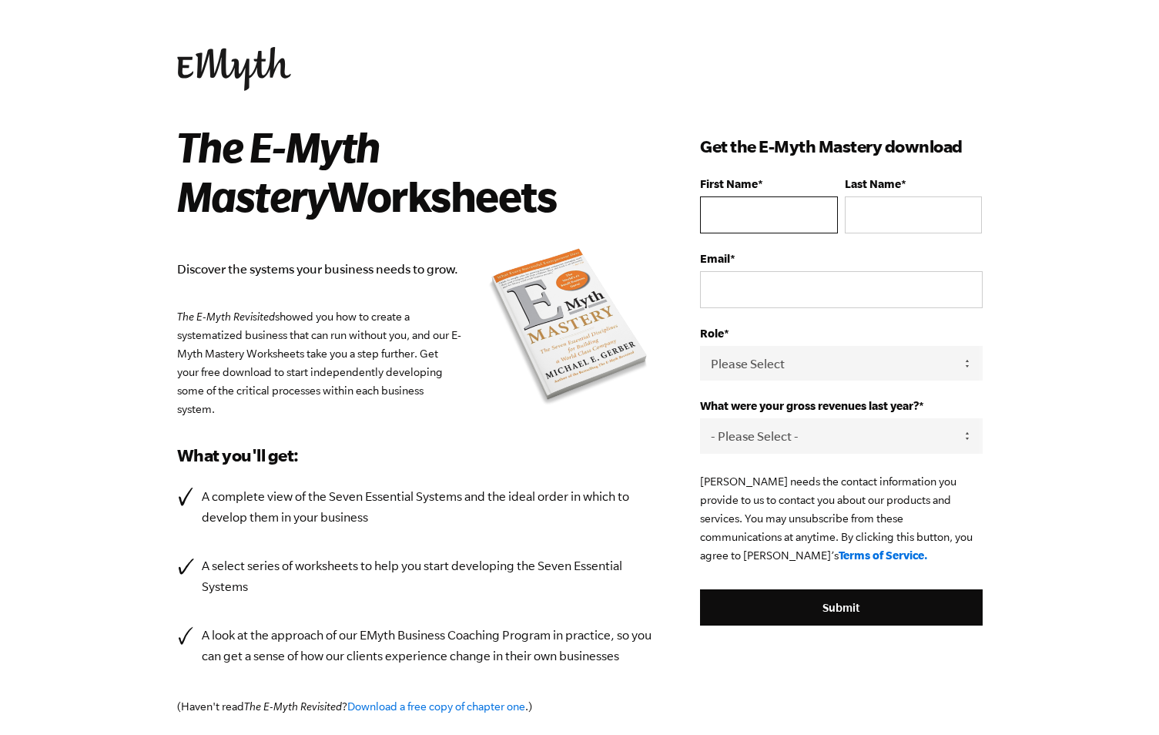
click at [731, 215] on input "First Name *" at bounding box center [768, 214] width 137 height 37
type input "Robert"
type input "Martinelli"
type input "info@RobertMartinelliTaxPlanning.com"
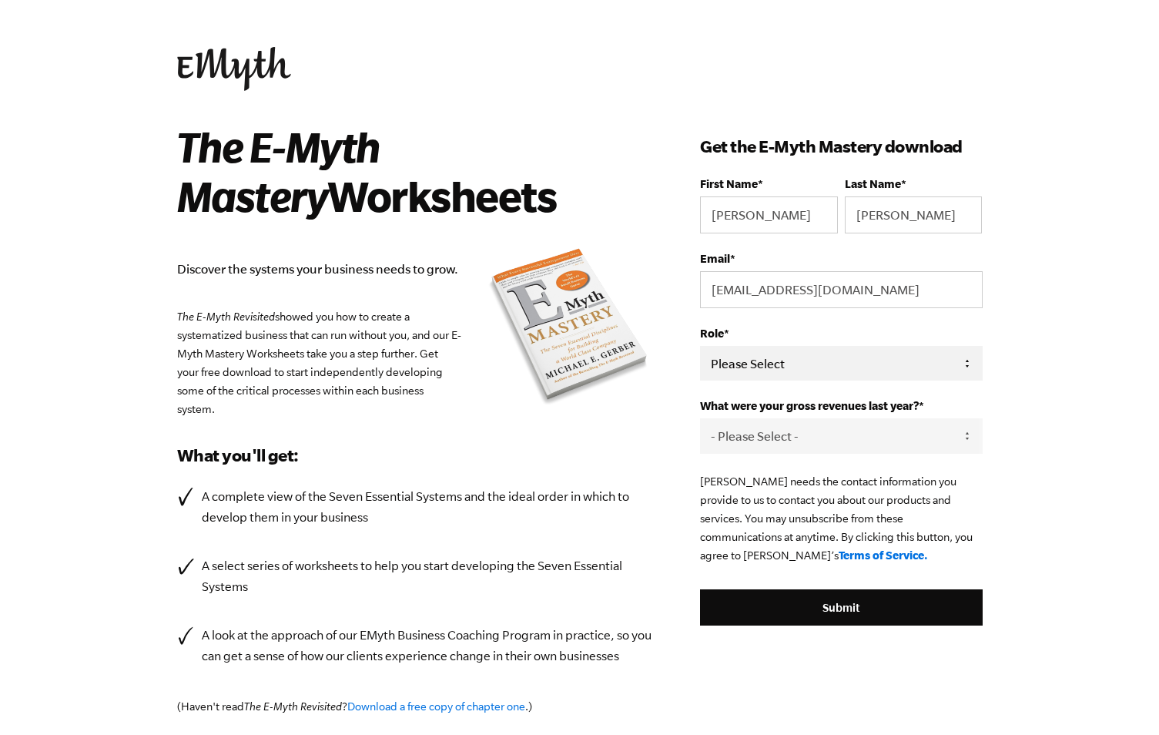
click at [753, 360] on select "Please Select Owner Partner / Co-Owner Executive Employee / Other" at bounding box center [841, 363] width 282 height 35
select select "Owner"
click at [700, 346] on select "Please Select Owner Partner / Co-Owner Executive Employee / Other" at bounding box center [841, 363] width 282 height 35
click at [966, 436] on select "- Please Select - 0-75K 76-150K 151-275K 276-500K 501-750K 751-1M 1-2.5M 2.5-5M…" at bounding box center [841, 435] width 282 height 35
select select "151-275K"
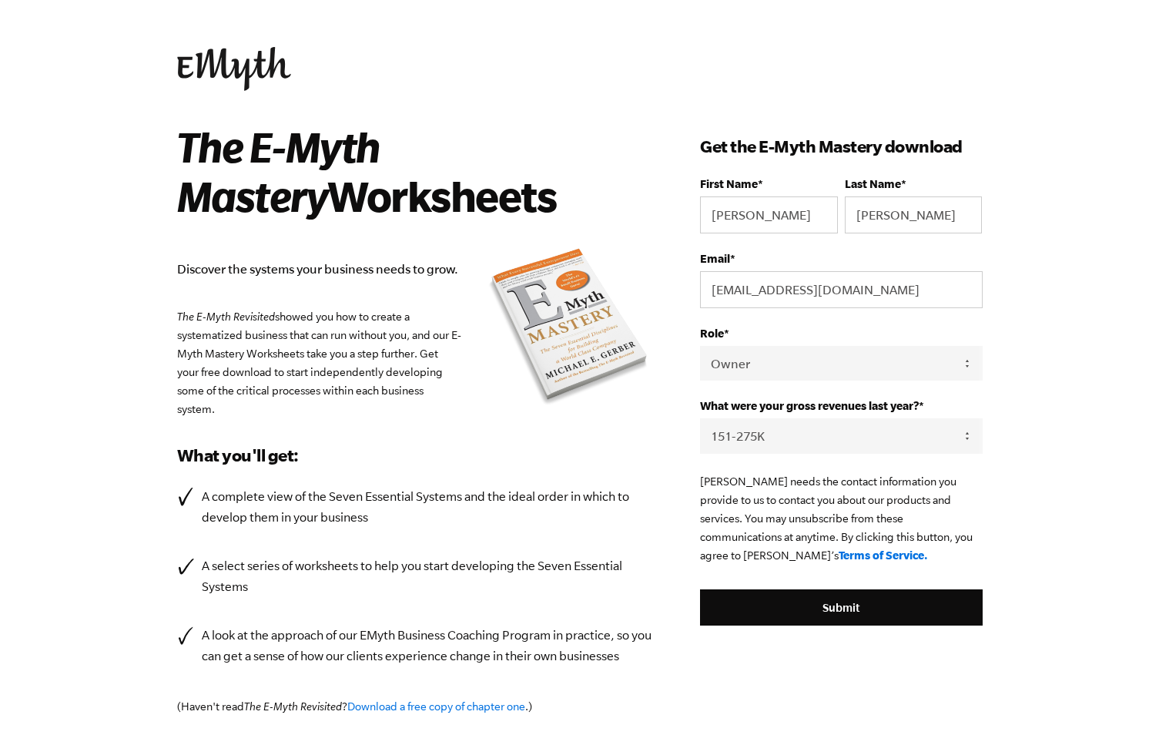
click at [700, 418] on select "- Please Select - 0-75K 76-150K 151-275K 276-500K 501-750K 751-1M 1-2.5M 2.5-5M…" at bounding box center [841, 435] width 282 height 35
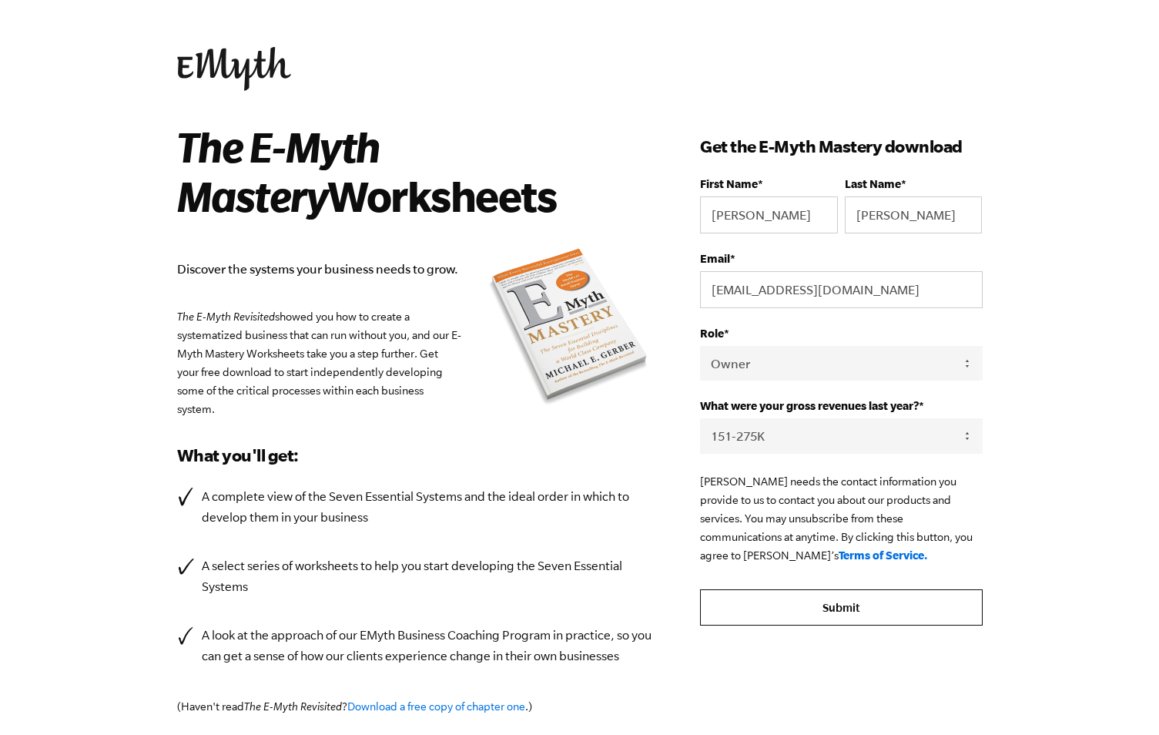
click at [839, 609] on input "Submit" at bounding box center [841, 607] width 282 height 37
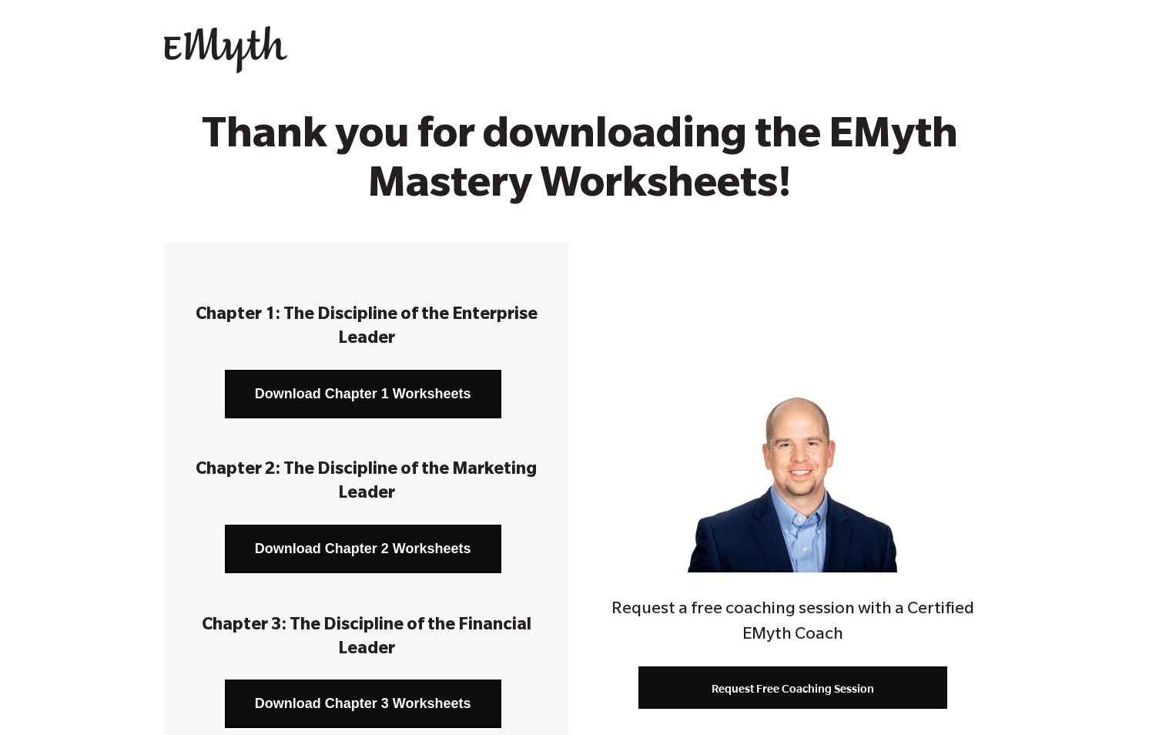
click at [353, 393] on link "Download Chapter 1 Worksheets" at bounding box center [363, 394] width 276 height 49
click at [383, 545] on link "Download Chapter 2 Worksheets" at bounding box center [363, 548] width 276 height 49
click at [1022, 214] on div "Thank you for downloading the EMyth Mastery Worksheets!" at bounding box center [579, 173] width 1159 height 139
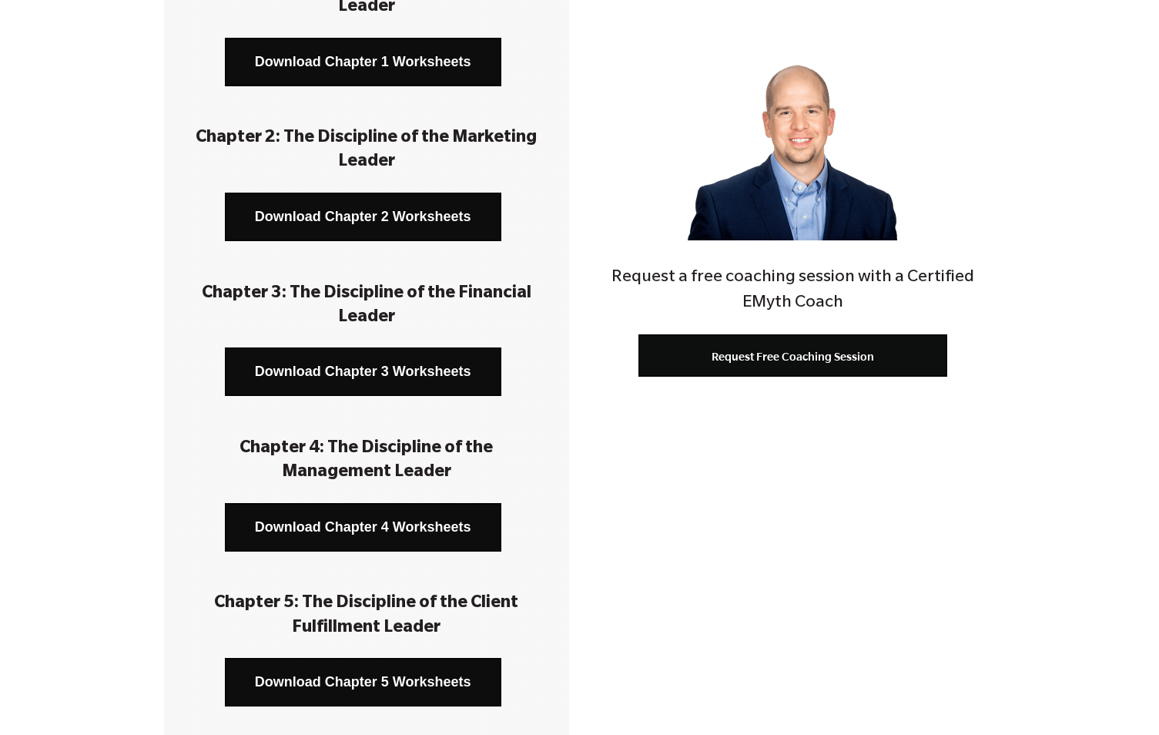
scroll to position [360, 0]
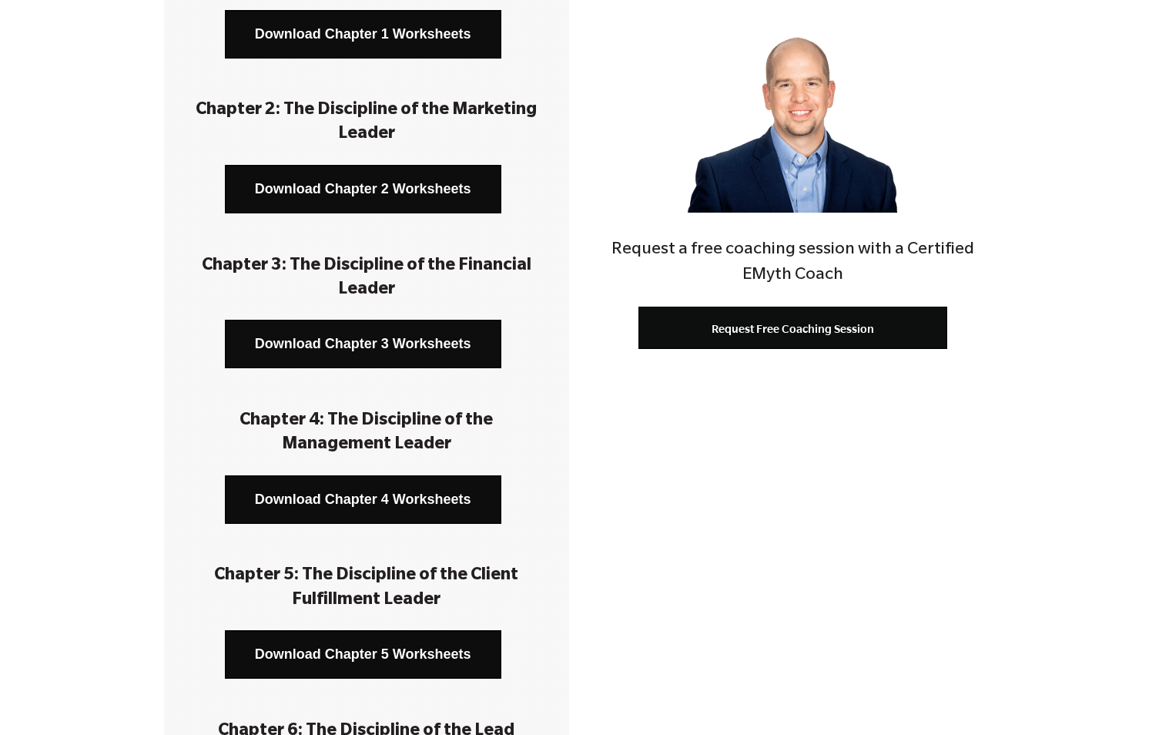
click at [387, 340] on link "Download Chapter 3 Worksheets" at bounding box center [363, 344] width 276 height 49
click at [350, 501] on link "Download Chapter 4 Worksheets" at bounding box center [363, 499] width 276 height 49
click at [1005, 83] on div "Chapter 1: The Discipline of the Enterprise Leader Download Chapter 1 Worksheet…" at bounding box center [579, 447] width 1159 height 1129
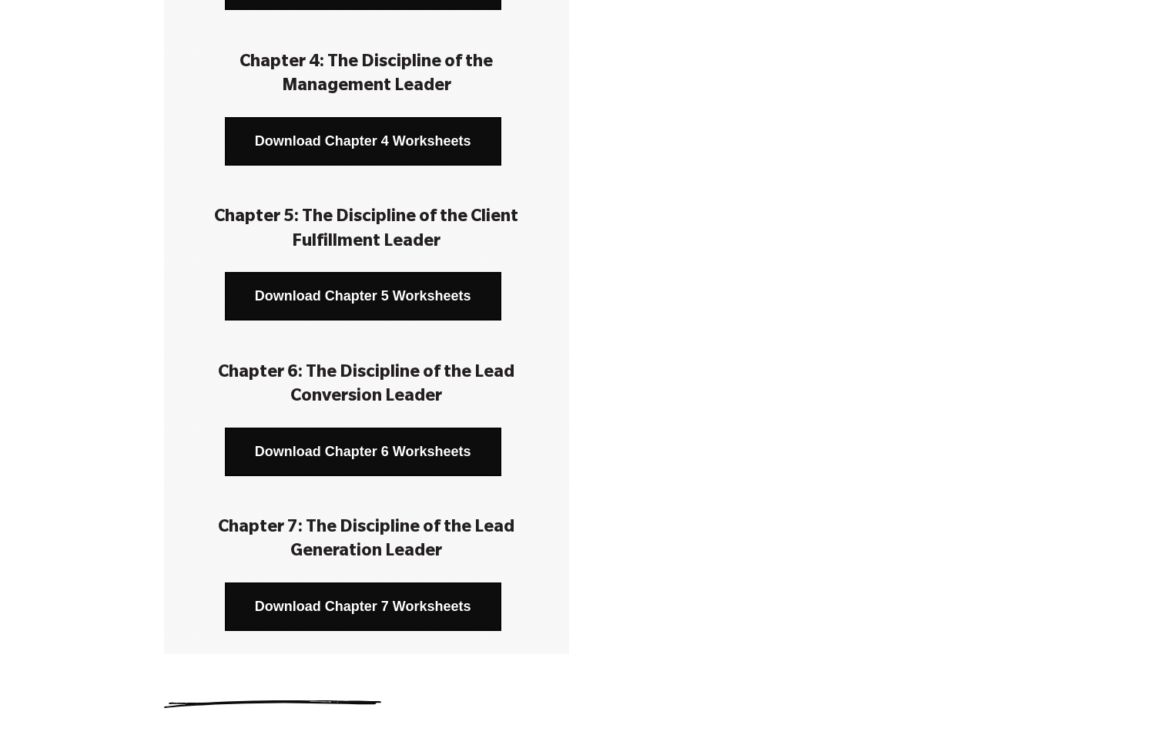
scroll to position [720, 0]
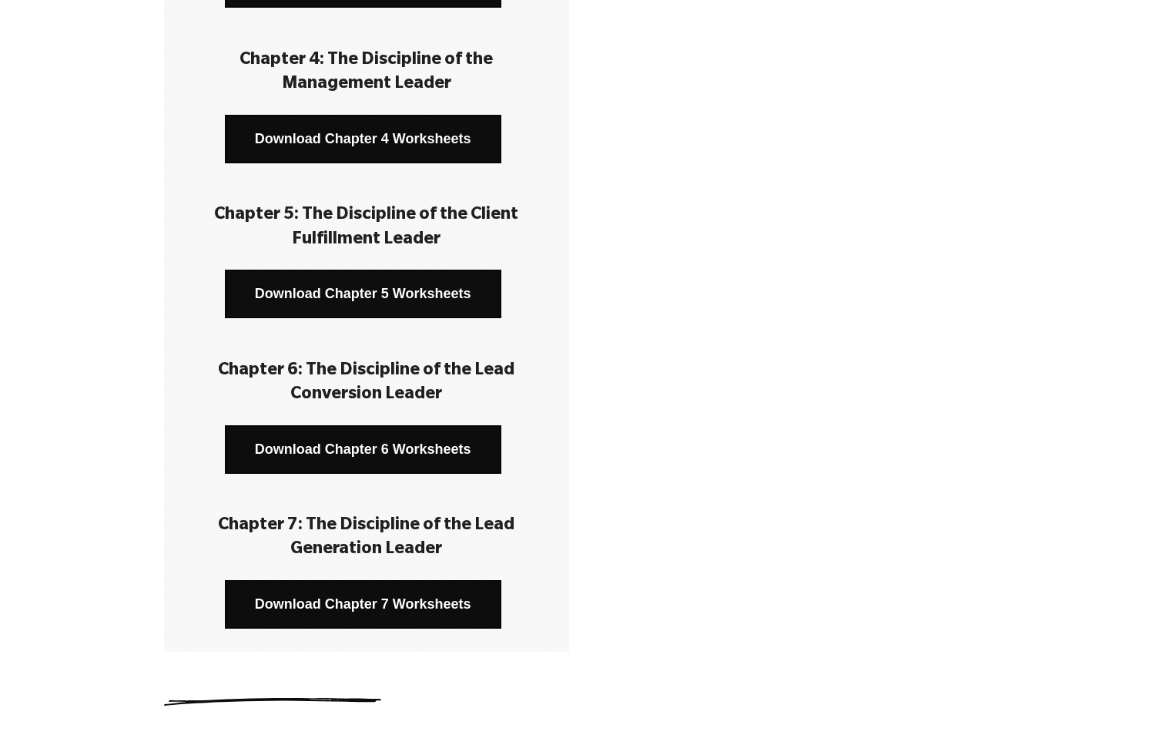
click at [373, 292] on link "Download Chapter 5 Worksheets" at bounding box center [363, 294] width 276 height 49
click at [359, 448] on link "Download Chapter 6 Worksheets" at bounding box center [363, 449] width 276 height 49
click at [363, 602] on link "Download Chapter 7 Worksheets" at bounding box center [363, 604] width 276 height 49
click at [889, 228] on div "Request a free coaching session with a Certified EMyth Coach Request Free Coach…" at bounding box center [792, 87] width 405 height 1129
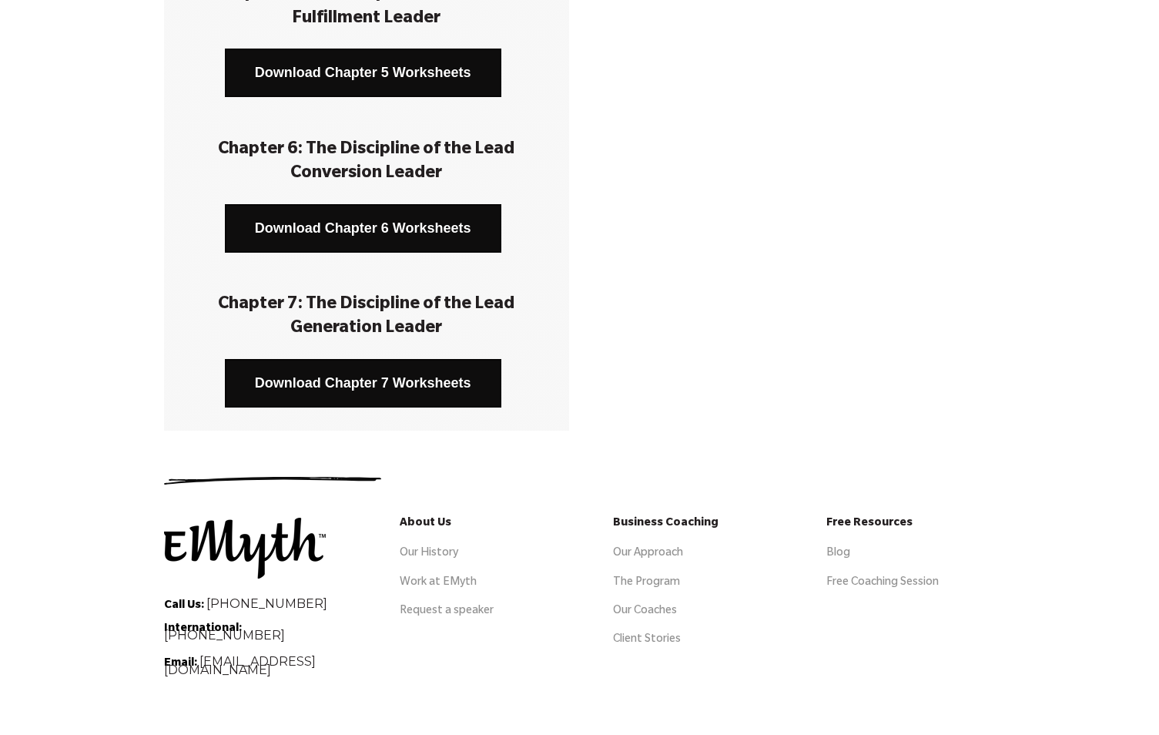
scroll to position [945, 0]
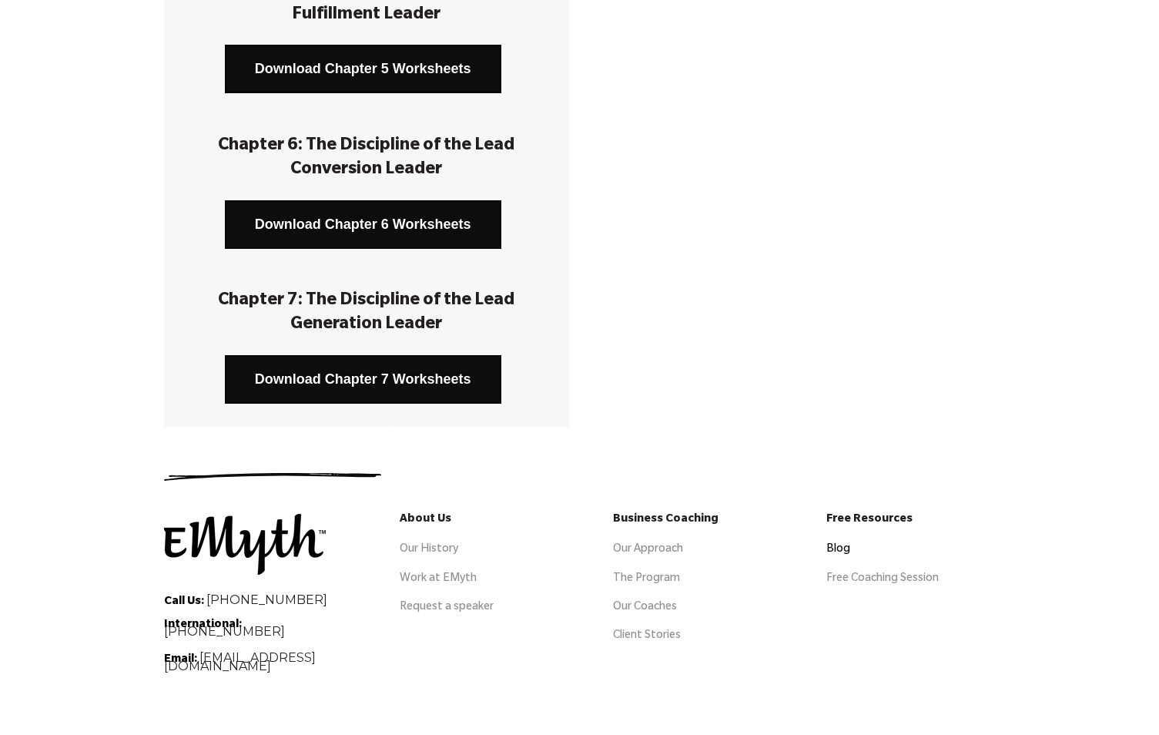
click at [846, 549] on link "Blog" at bounding box center [838, 550] width 24 height 12
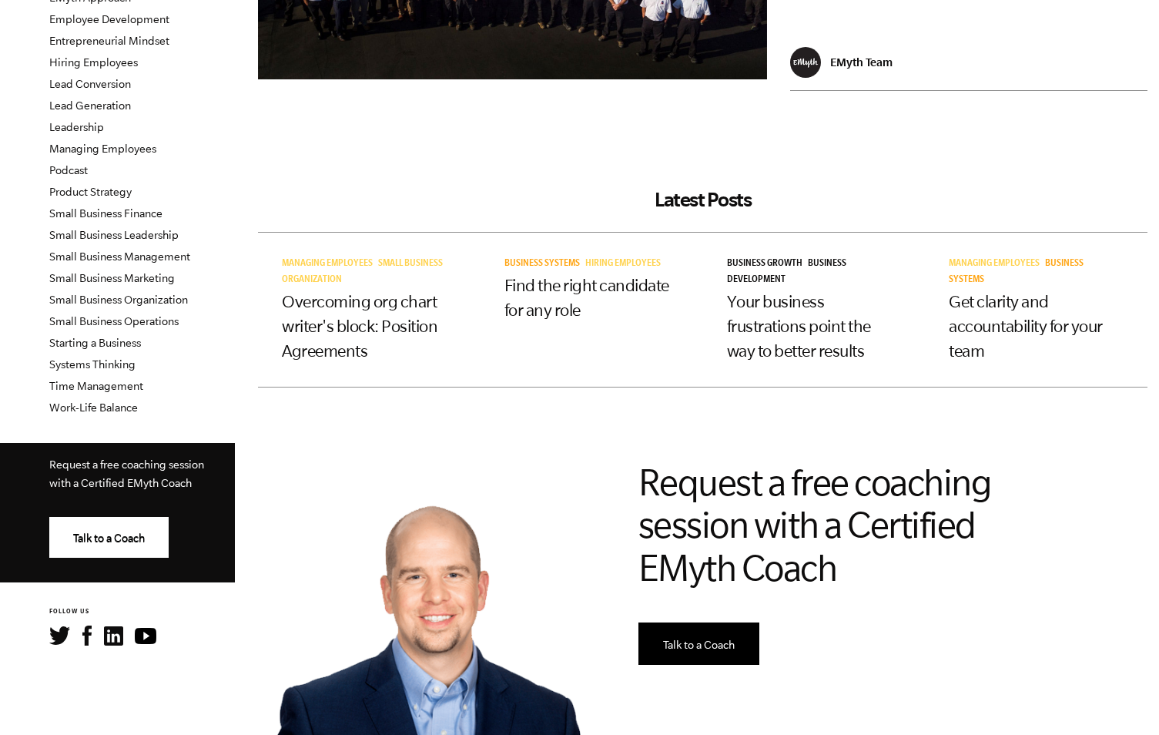
scroll to position [351, 0]
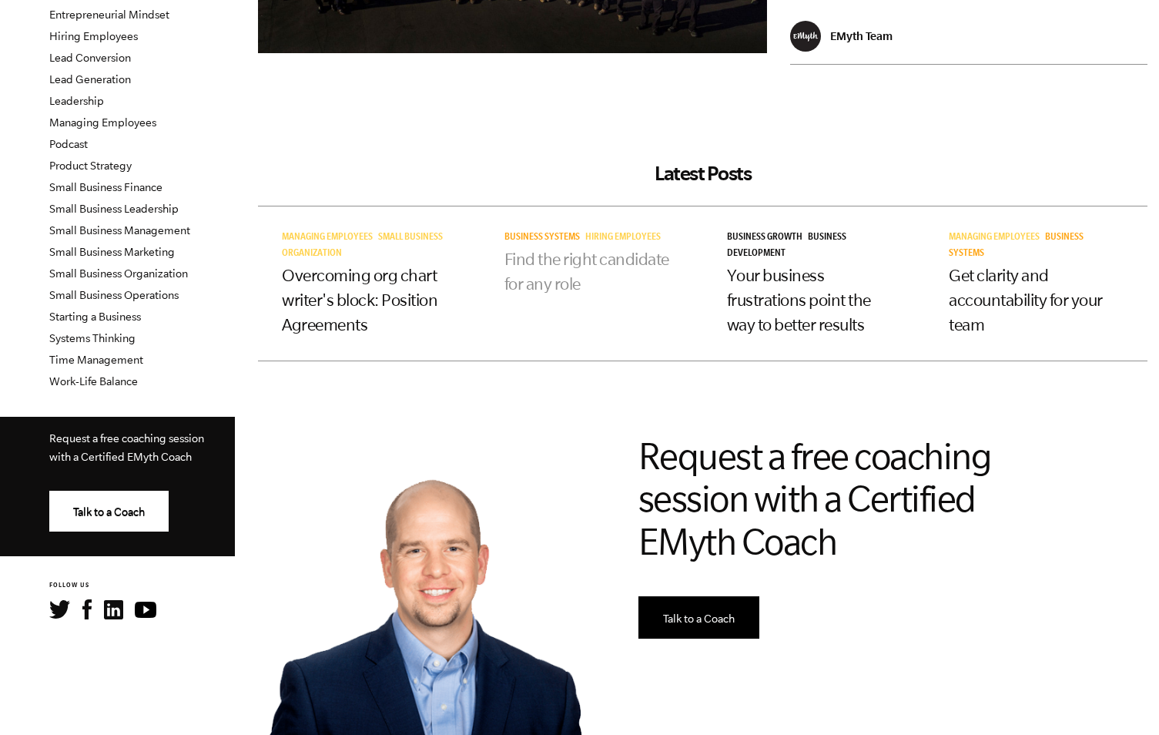
click at [564, 290] on link "Find the right candidate for any role" at bounding box center [586, 270] width 165 height 43
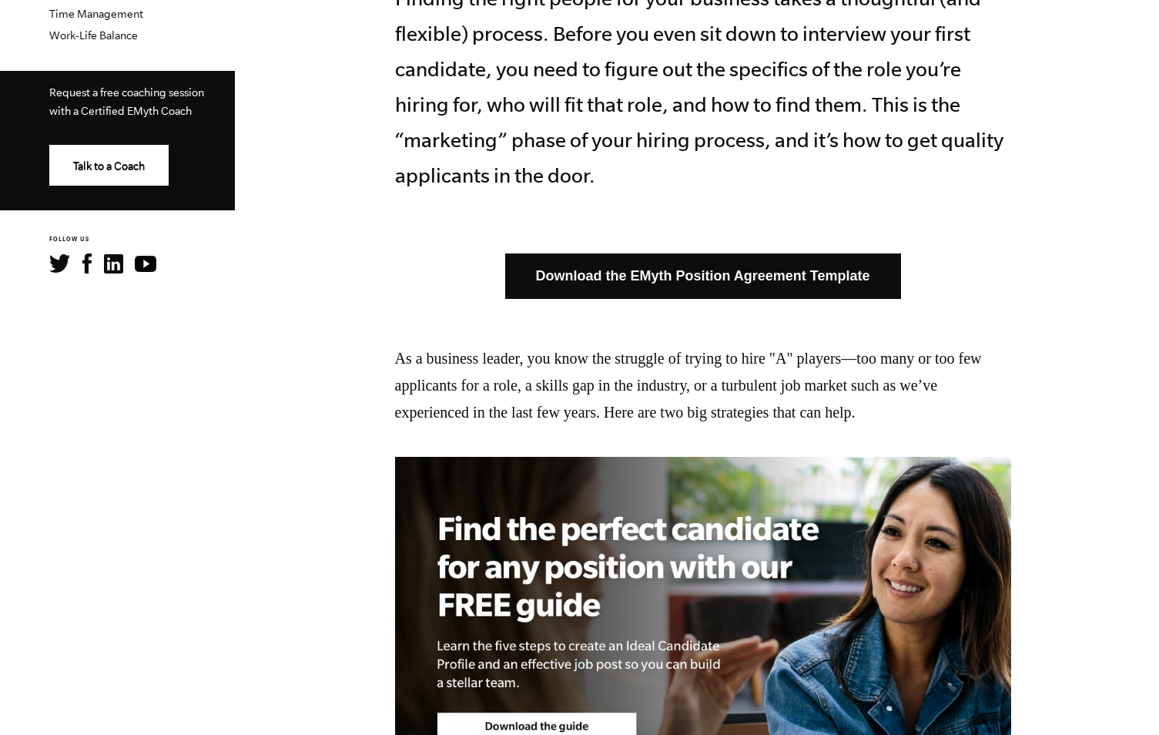
scroll to position [705, 0]
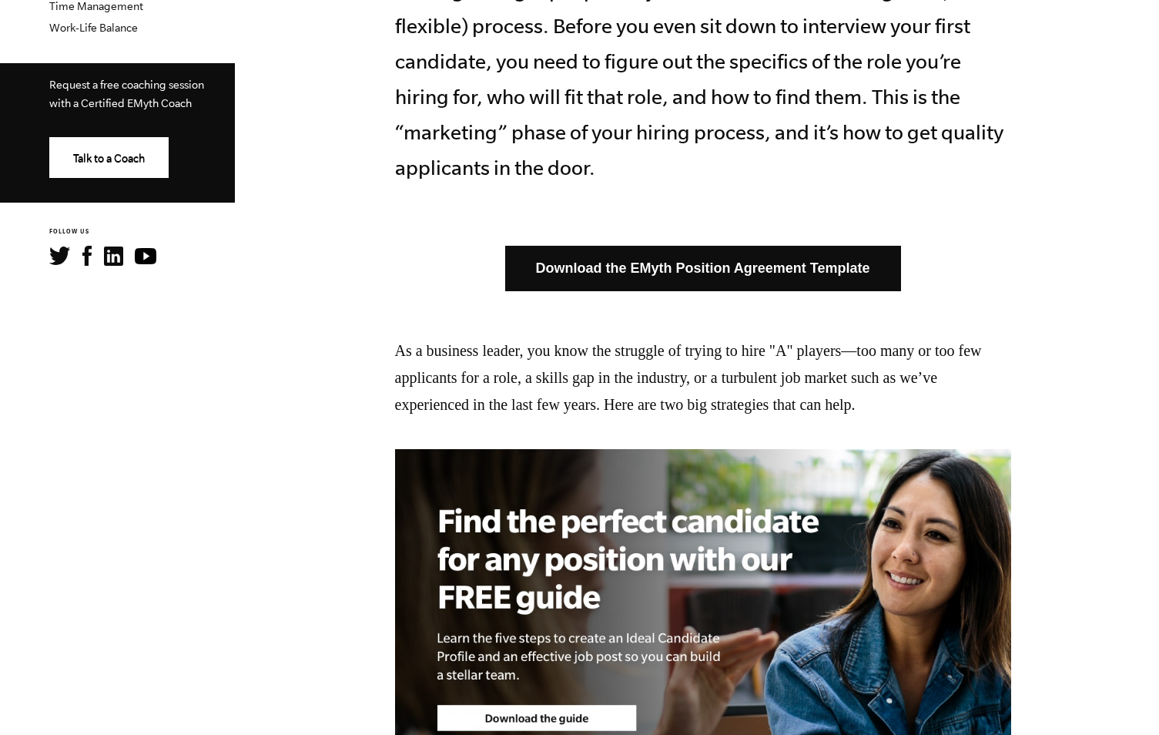
click at [773, 271] on link "Download the EMyth Position Agreement Template" at bounding box center [703, 268] width 396 height 45
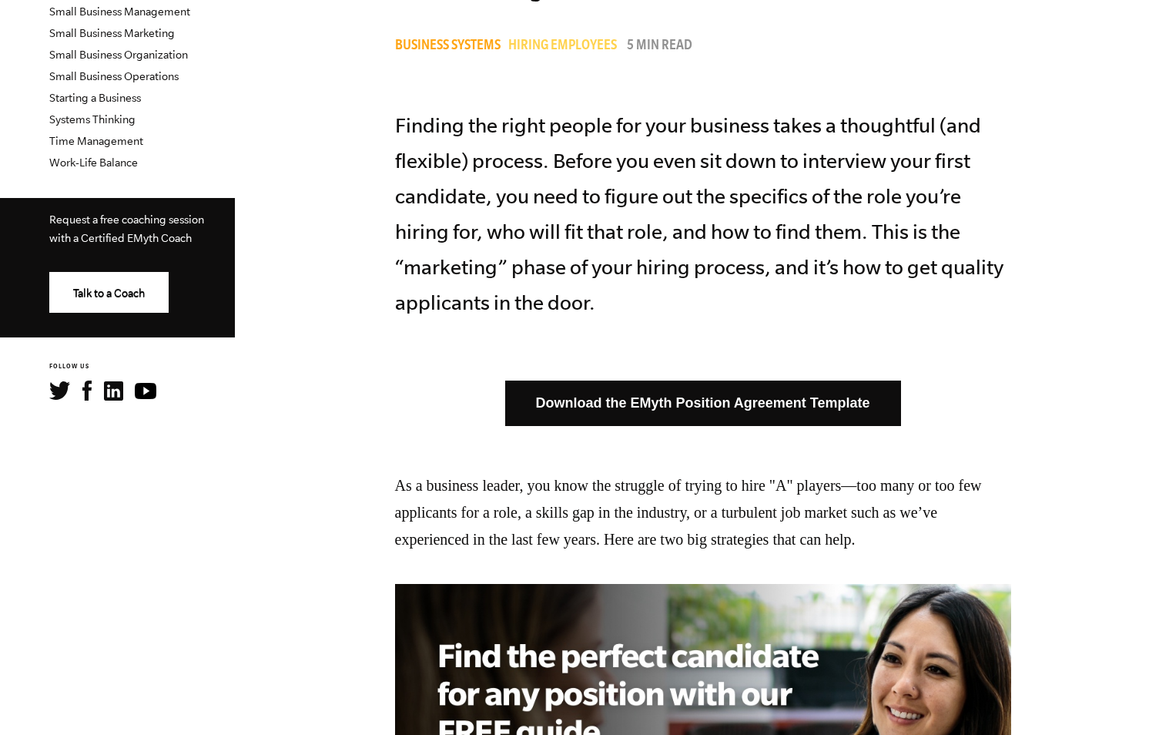
scroll to position [502, 0]
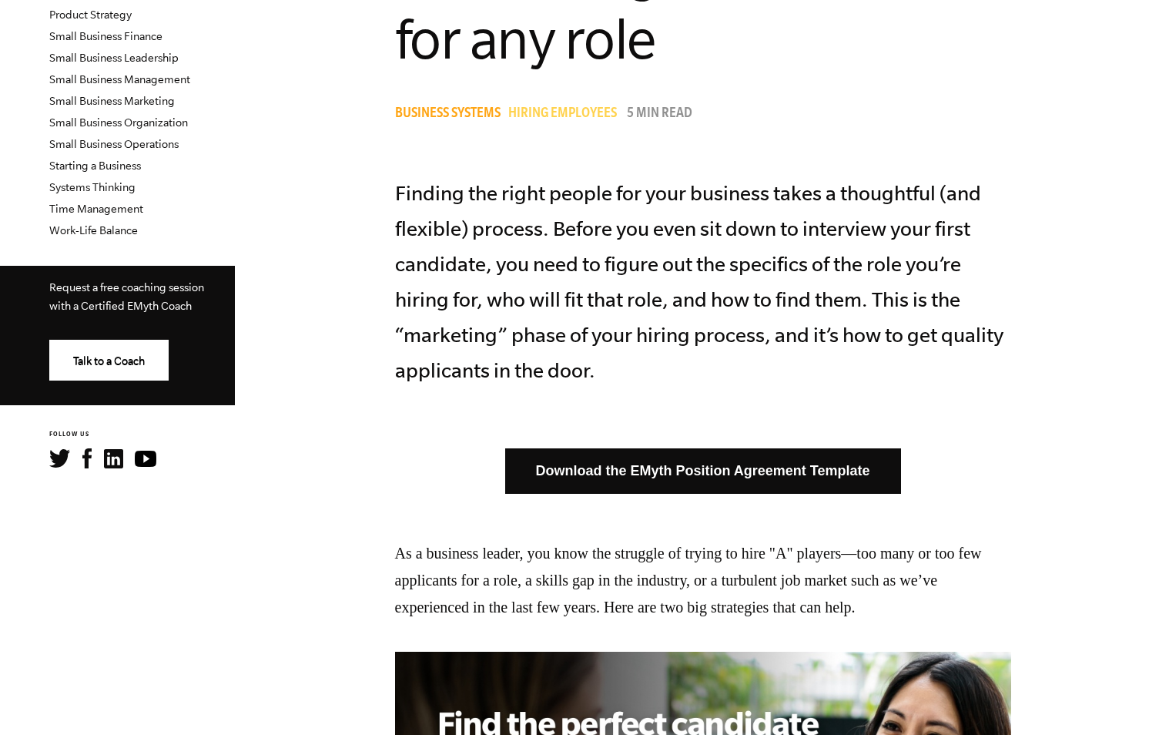
drag, startPoint x: 1165, startPoint y: 415, endPoint x: 1126, endPoint y: 93, distance: 324.3
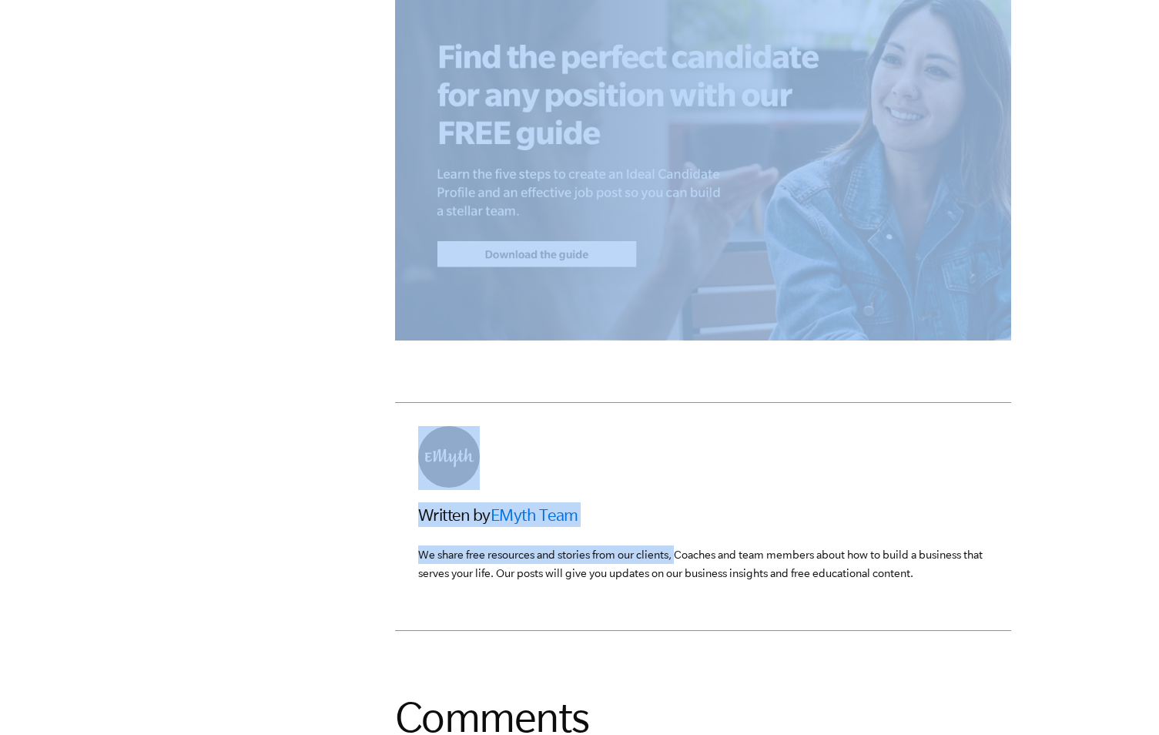
scroll to position [4738, 0]
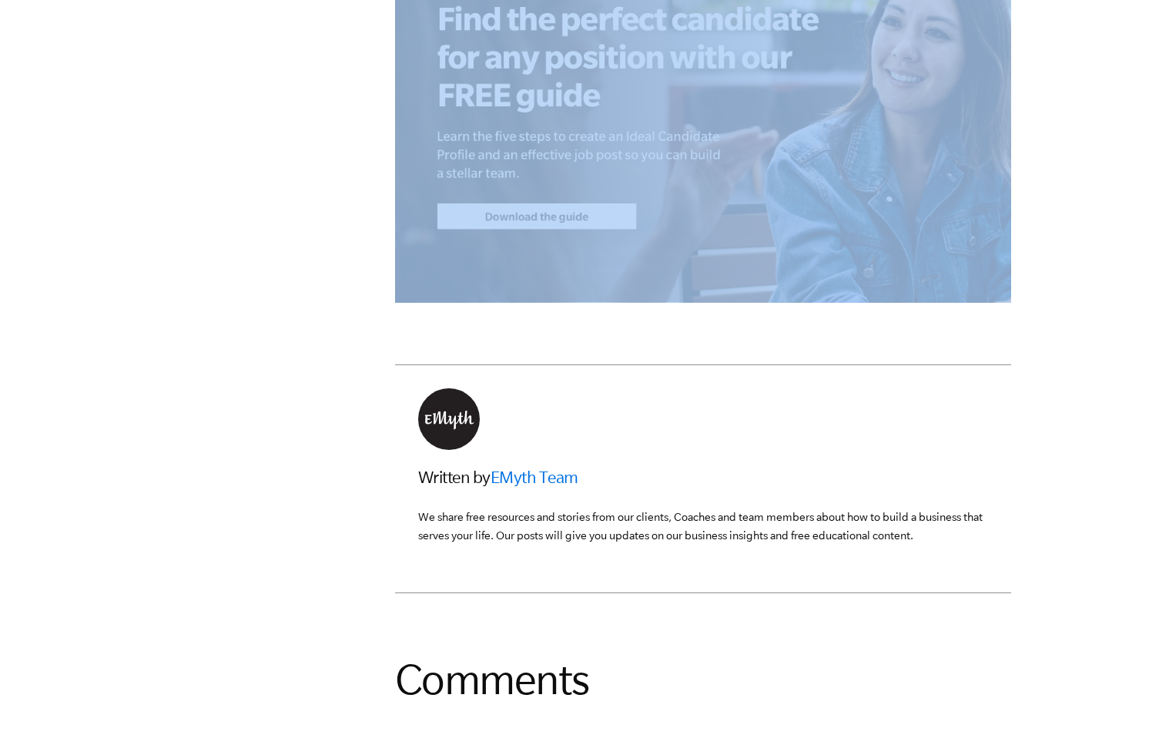
drag, startPoint x: 397, startPoint y: 466, endPoint x: 718, endPoint y: 519, distance: 324.7
drag, startPoint x: 718, startPoint y: 519, endPoint x: 698, endPoint y: 357, distance: 162.9
copy main "Find the right candidate for any role Business Systems Hiring Employees 5 min r…"
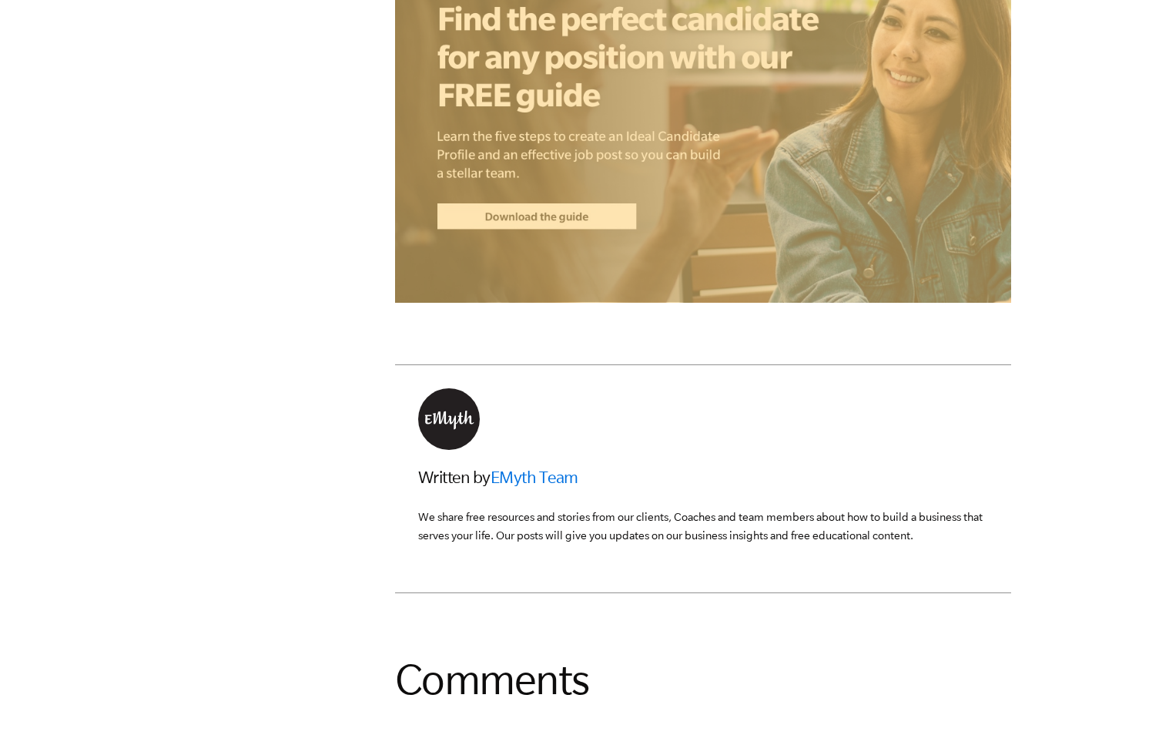
drag, startPoint x: 1072, startPoint y: 315, endPoint x: 1102, endPoint y: 385, distance: 76.2
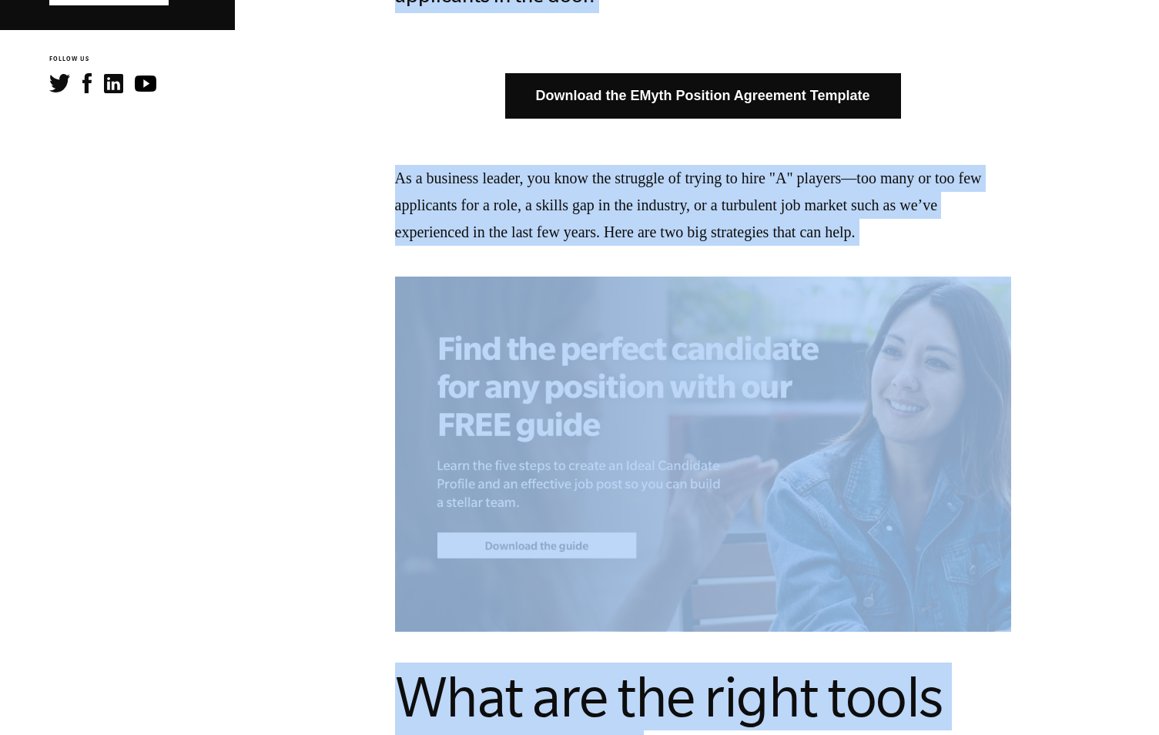
scroll to position [892, 0]
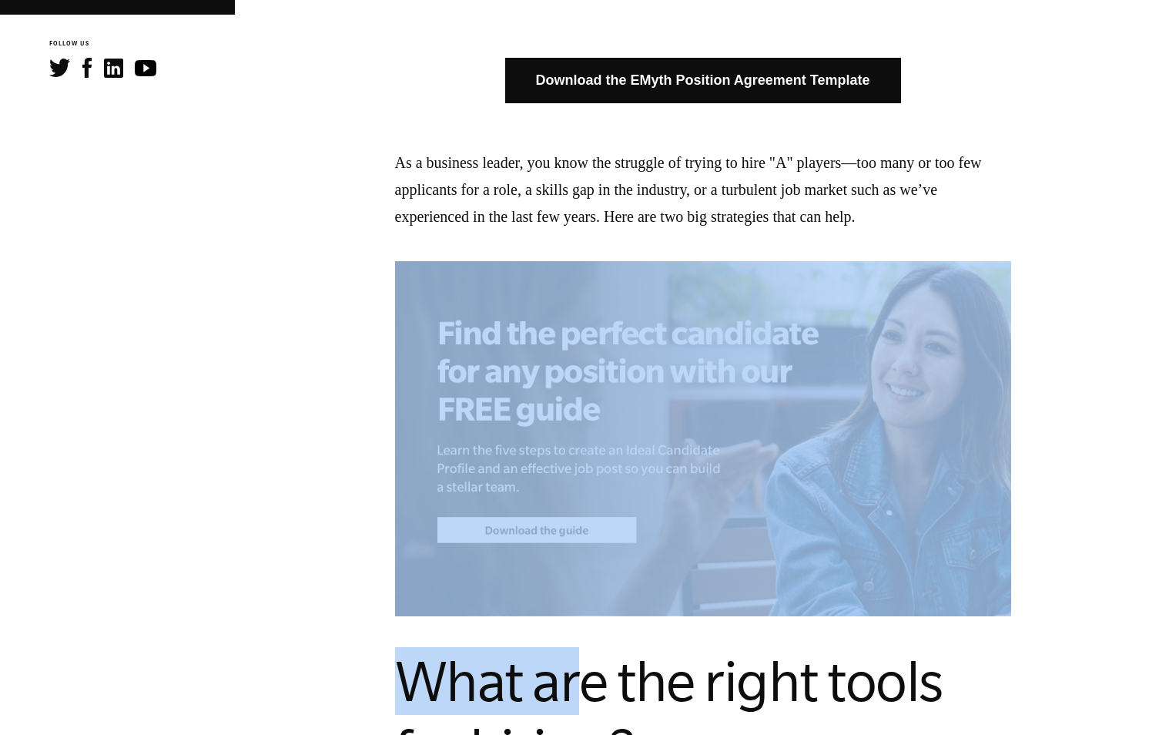
drag, startPoint x: 391, startPoint y: 235, endPoint x: 568, endPoint y: 638, distance: 439.7
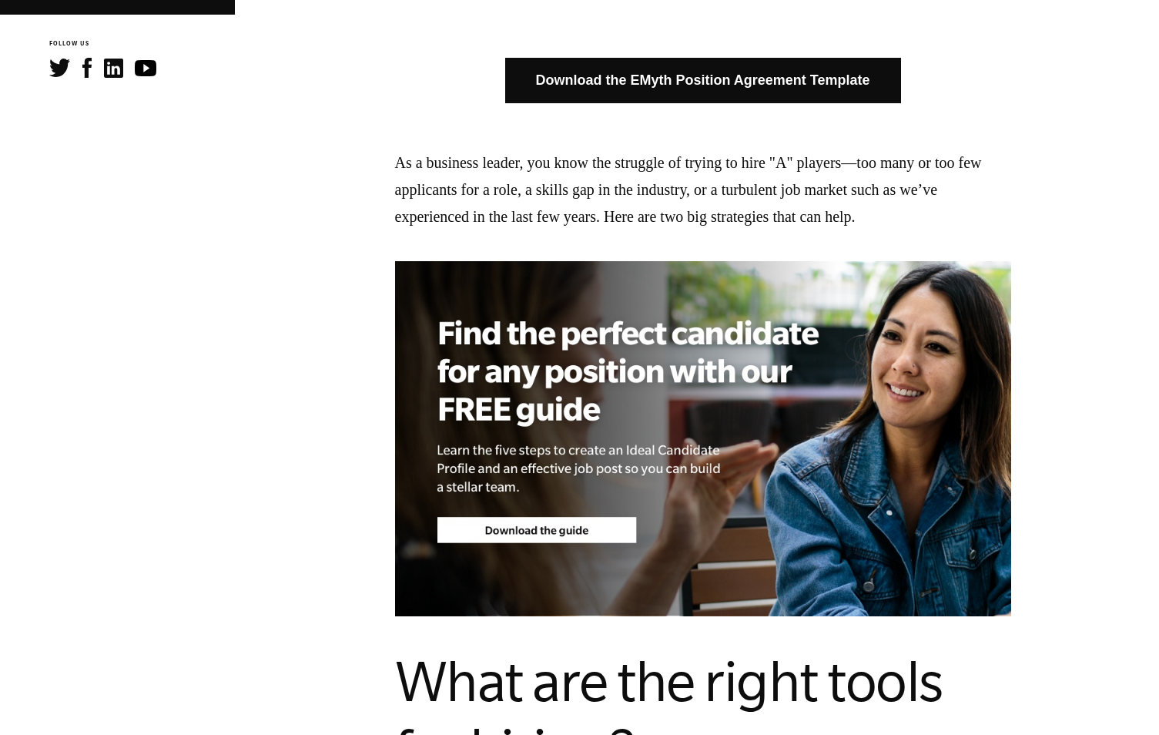
drag, startPoint x: 404, startPoint y: 236, endPoint x: 724, endPoint y: 579, distance: 469.1
drag, startPoint x: 724, startPoint y: 579, endPoint x: 700, endPoint y: 490, distance: 92.5
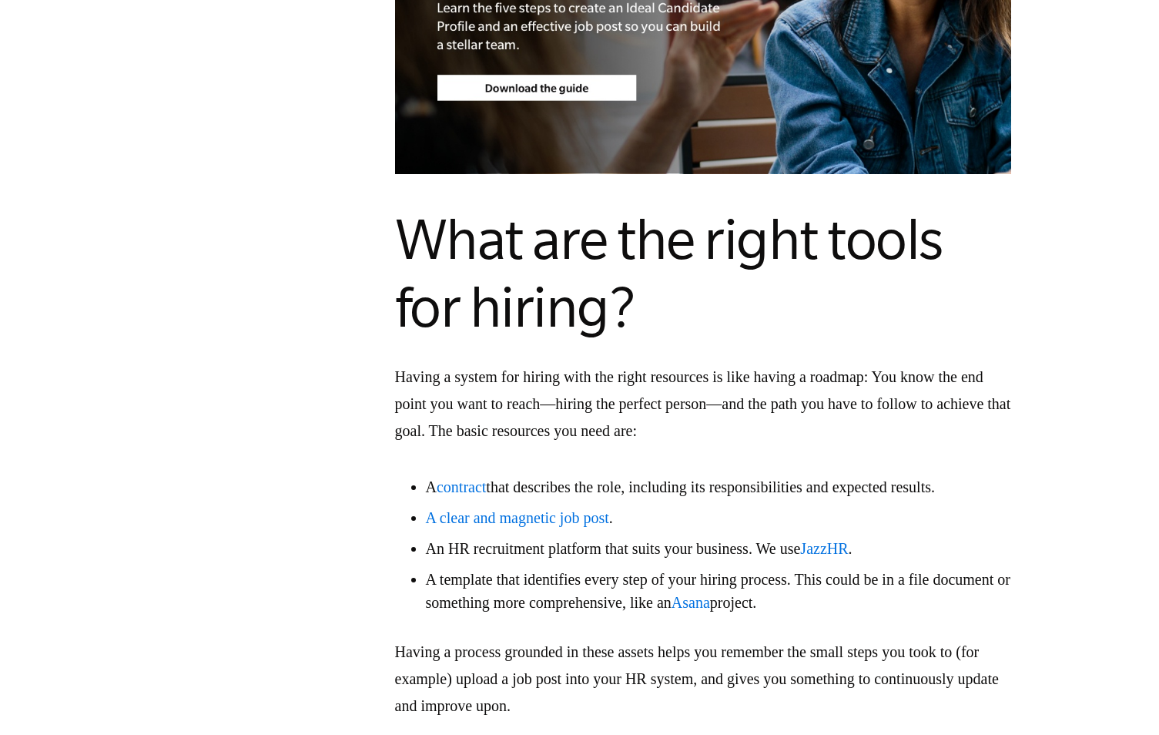
scroll to position [1357, 0]
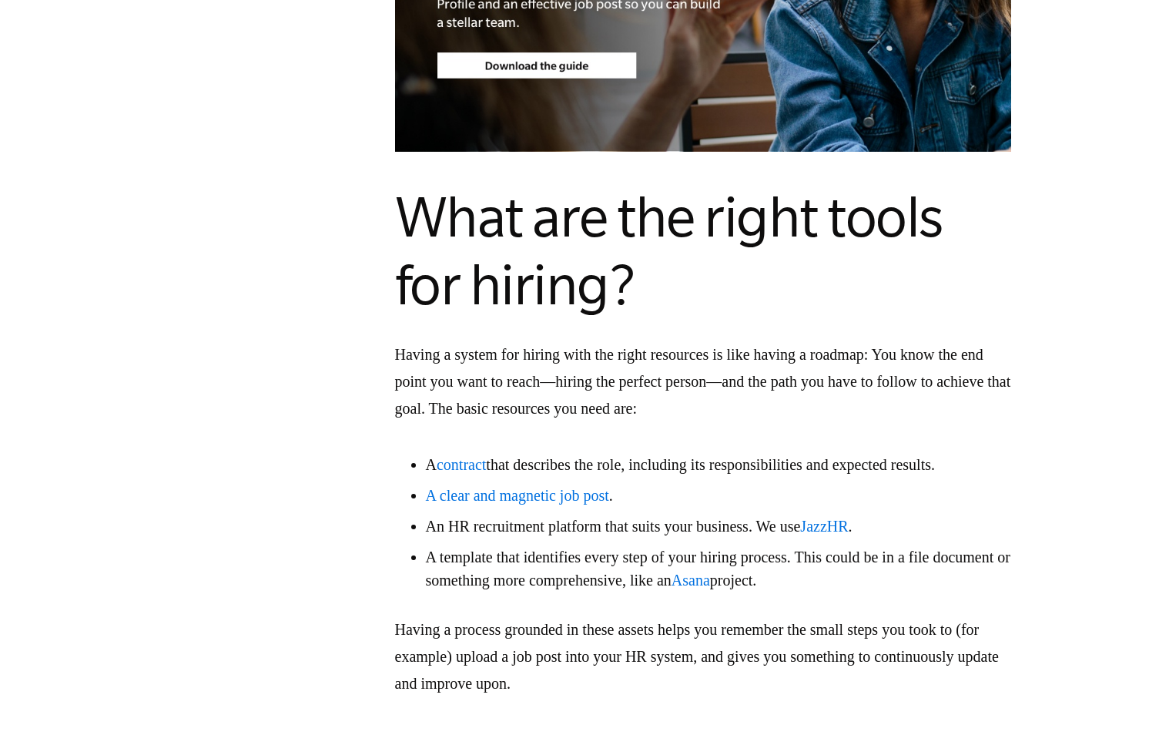
drag, startPoint x: 393, startPoint y: 462, endPoint x: 970, endPoint y: 576, distance: 587.9
copy ul "A contract that describes the role, including its responsibilities and expected…"
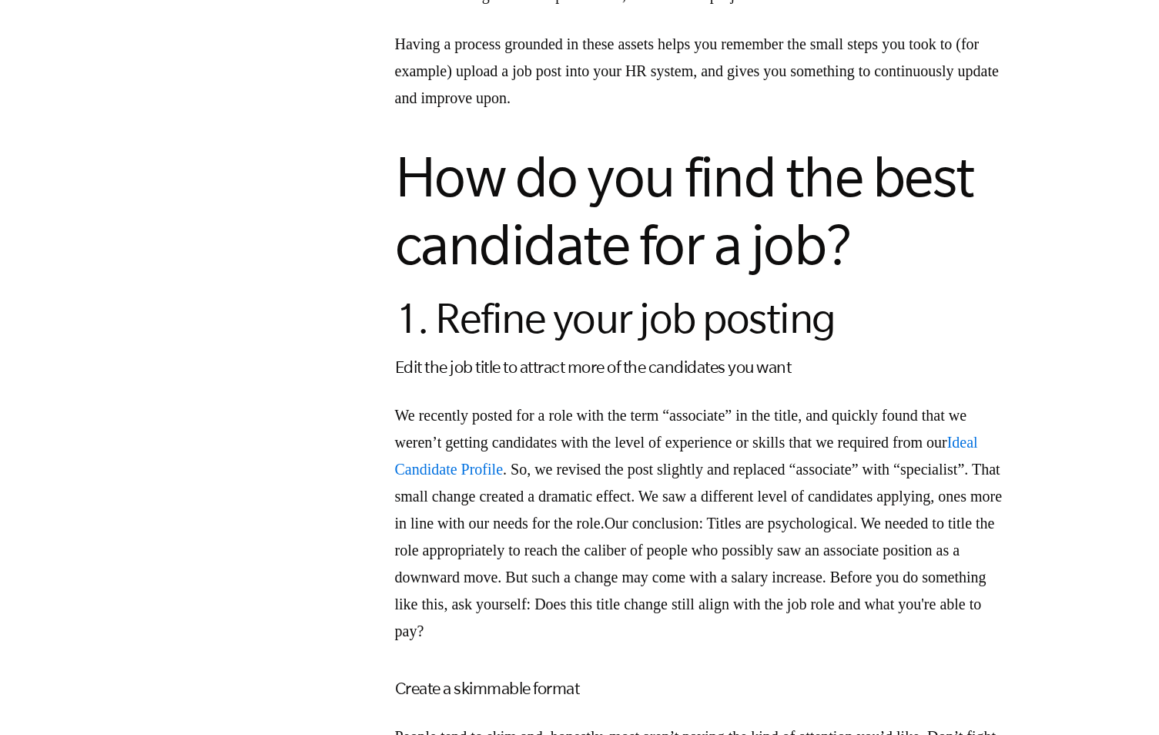
scroll to position [2017, 0]
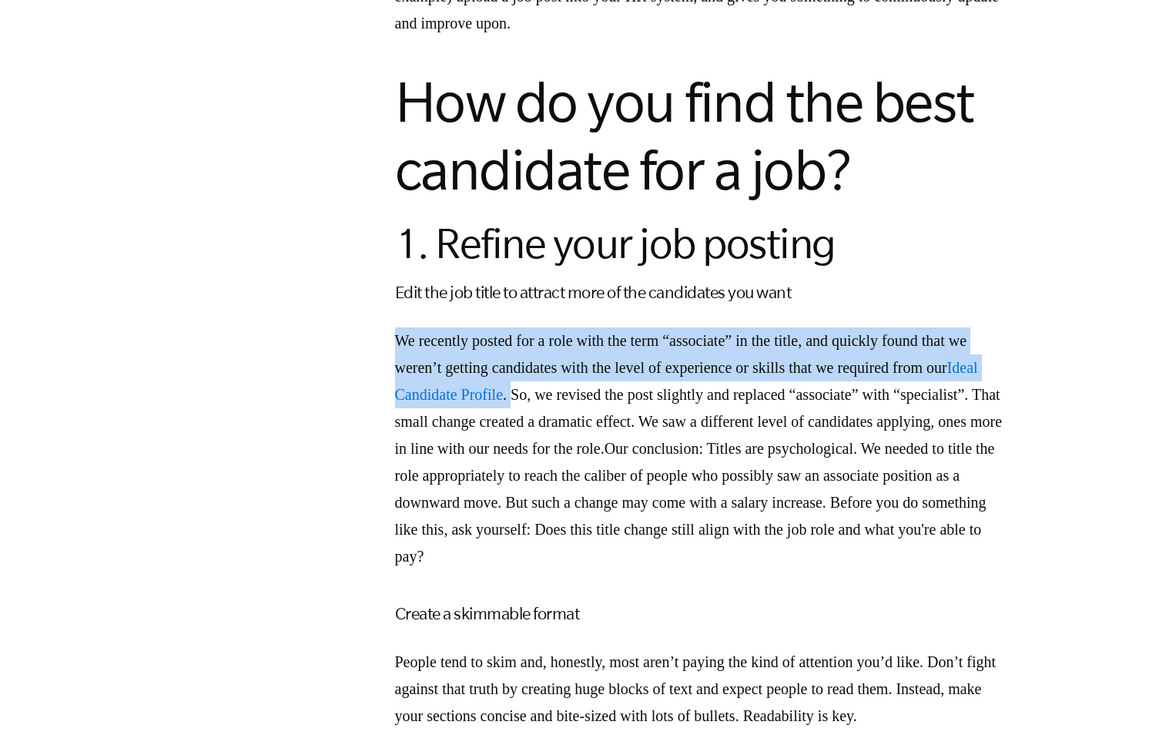
drag, startPoint x: 585, startPoint y: 393, endPoint x: 397, endPoint y: 338, distance: 196.6
click at [397, 338] on p "We recently posted for a role with the term “associate” in the title, and quick…" at bounding box center [703, 448] width 616 height 243
drag, startPoint x: 397, startPoint y: 338, endPoint x: 434, endPoint y: 351, distance: 39.2
copy p "We recently posted for a role with the term “associate” in the title, and quick…"
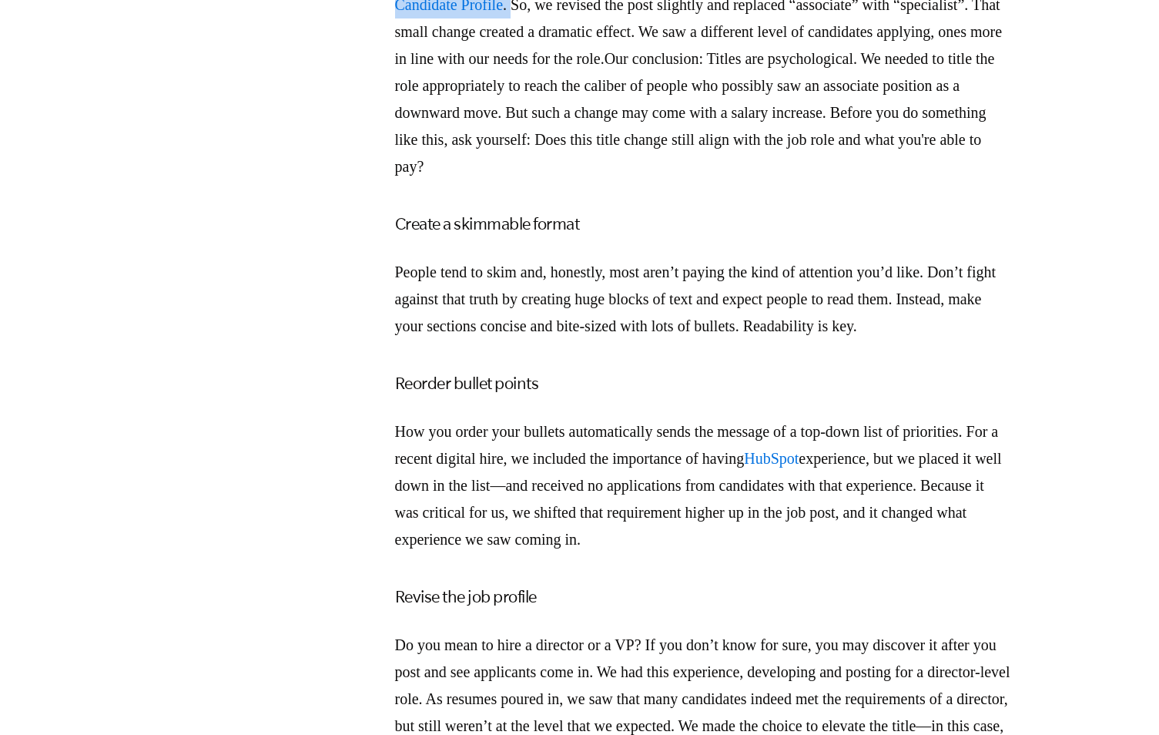
scroll to position [2519, 0]
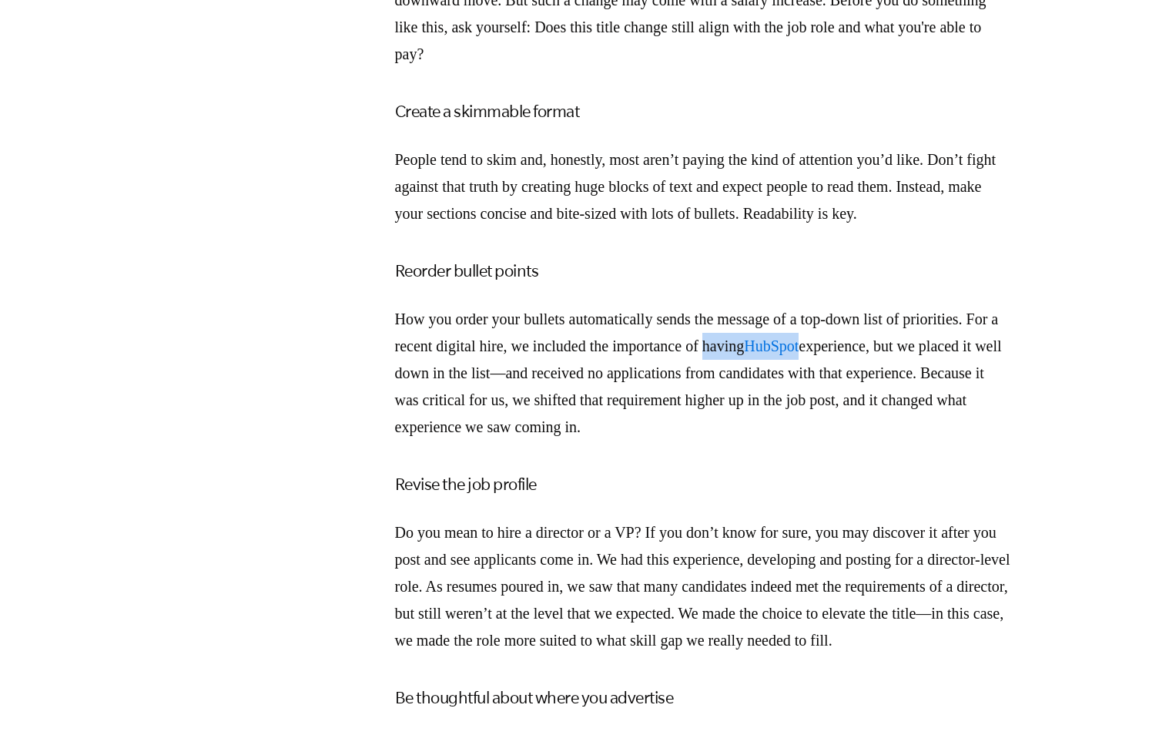
drag, startPoint x: 844, startPoint y: 372, endPoint x: 961, endPoint y: 372, distance: 117.0
click at [961, 372] on p "How you order your bullets automatically sends the message of a top-down list o…" at bounding box center [703, 373] width 616 height 135
drag, startPoint x: 961, startPoint y: 372, endPoint x: 929, endPoint y: 366, distance: 32.2
copy p "having HubSpot"
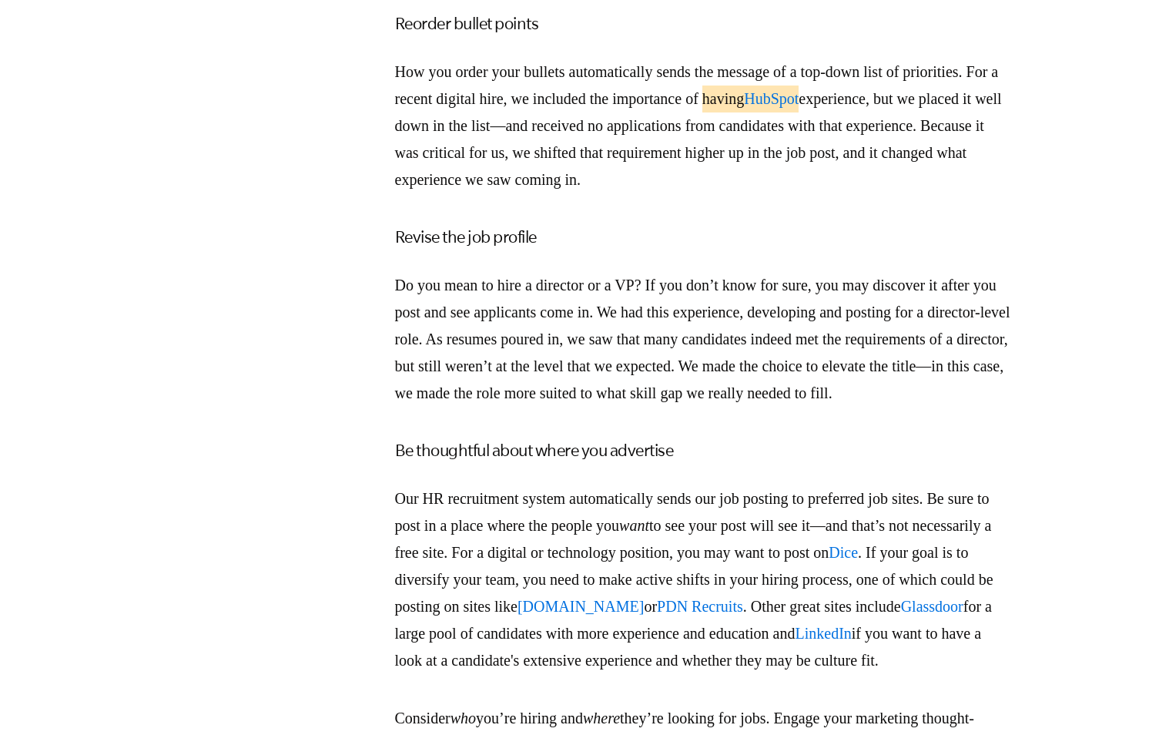
scroll to position [2924, 0]
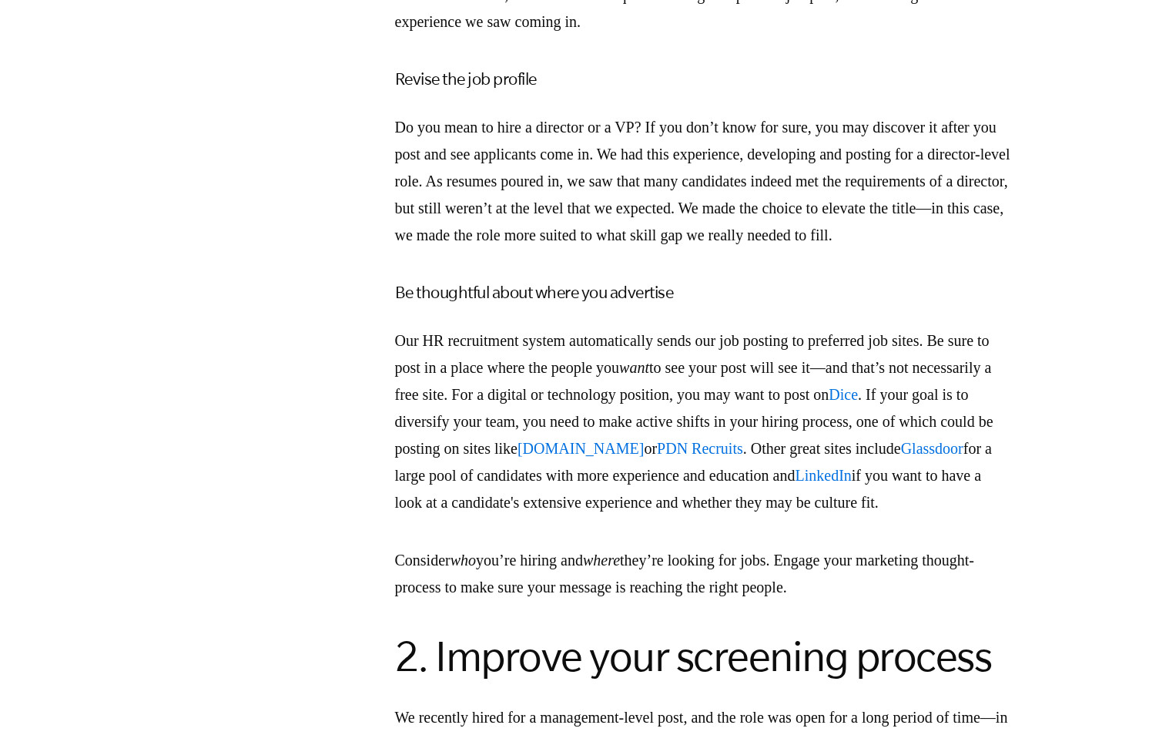
click at [1002, 447] on p "Our HR recruitment system automatically sends our job posting to preferred job …" at bounding box center [703, 421] width 616 height 189
drag, startPoint x: 968, startPoint y: 444, endPoint x: 425, endPoint y: 473, distance: 543.6
click at [425, 473] on p "Our HR recruitment system automatically sends our job posting to preferred job …" at bounding box center [703, 421] width 616 height 189
drag, startPoint x: 425, startPoint y: 473, endPoint x: 414, endPoint y: 473, distance: 11.6
copy p "on Dice"
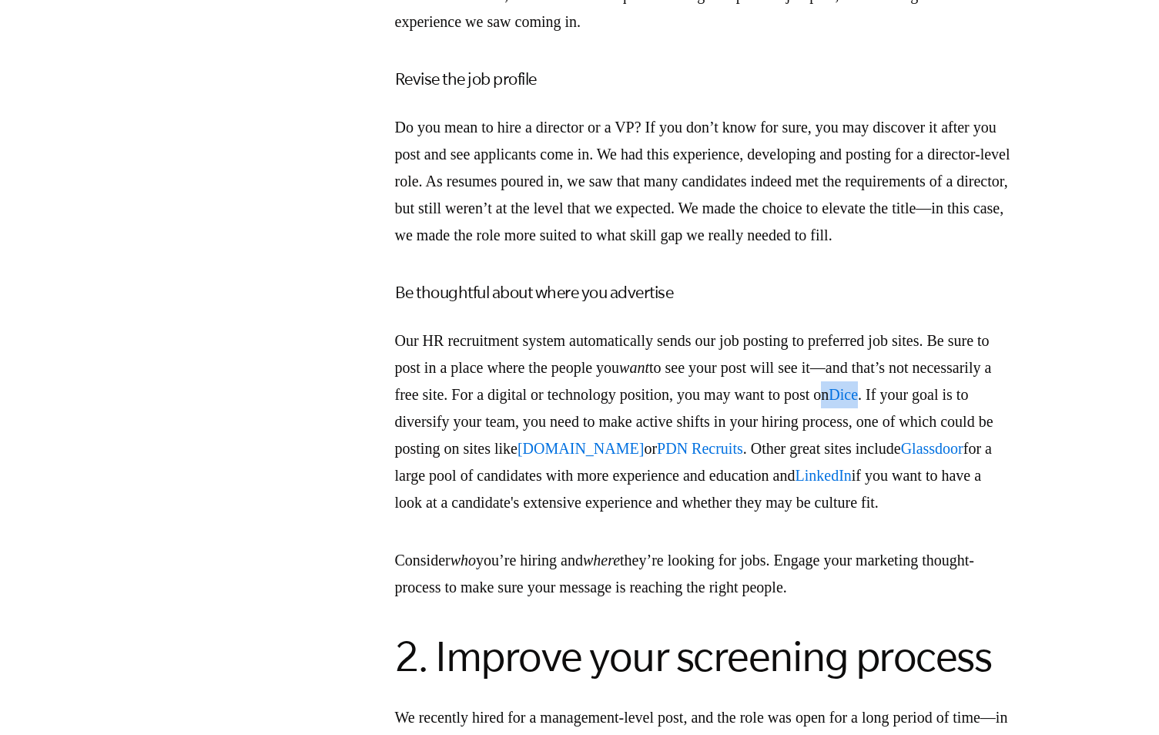
click at [644, 457] on link "Diversity.com" at bounding box center [580, 448] width 126 height 17
drag, startPoint x: 742, startPoint y: 501, endPoint x: 951, endPoint y: 501, distance: 209.5
click at [951, 501] on p "Our HR recruitment system automatically sends our job posting to preferred job …" at bounding box center [703, 421] width 616 height 189
drag, startPoint x: 951, startPoint y: 501, endPoint x: 918, endPoint y: 502, distance: 33.1
copy p "Diversity.com or PDN Recruits"
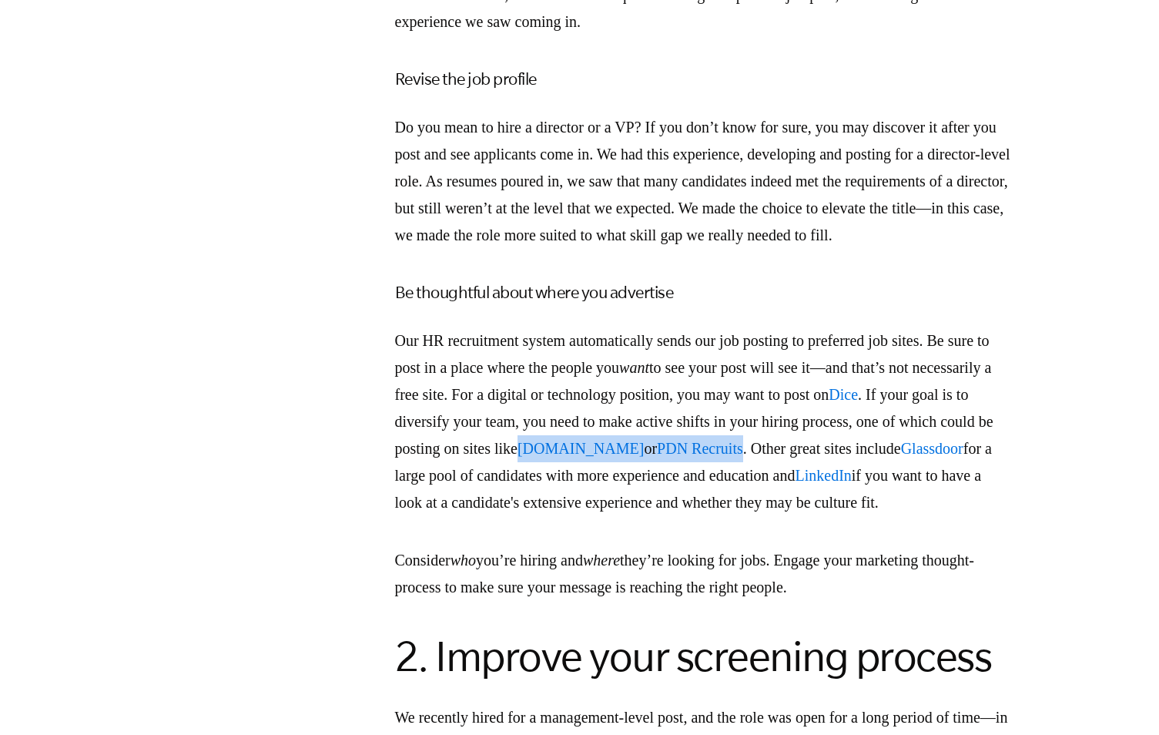
click at [901, 457] on link "Glassdoor" at bounding box center [932, 448] width 62 height 17
drag, startPoint x: 520, startPoint y: 529, endPoint x: 590, endPoint y: 528, distance: 70.1
click at [590, 516] on p "Our HR recruitment system automatically sends our job posting to preferred job …" at bounding box center [703, 421] width 616 height 189
drag, startPoint x: 590, startPoint y: 528, endPoint x: 577, endPoint y: 529, distance: 13.1
copy link "Glassdoor"
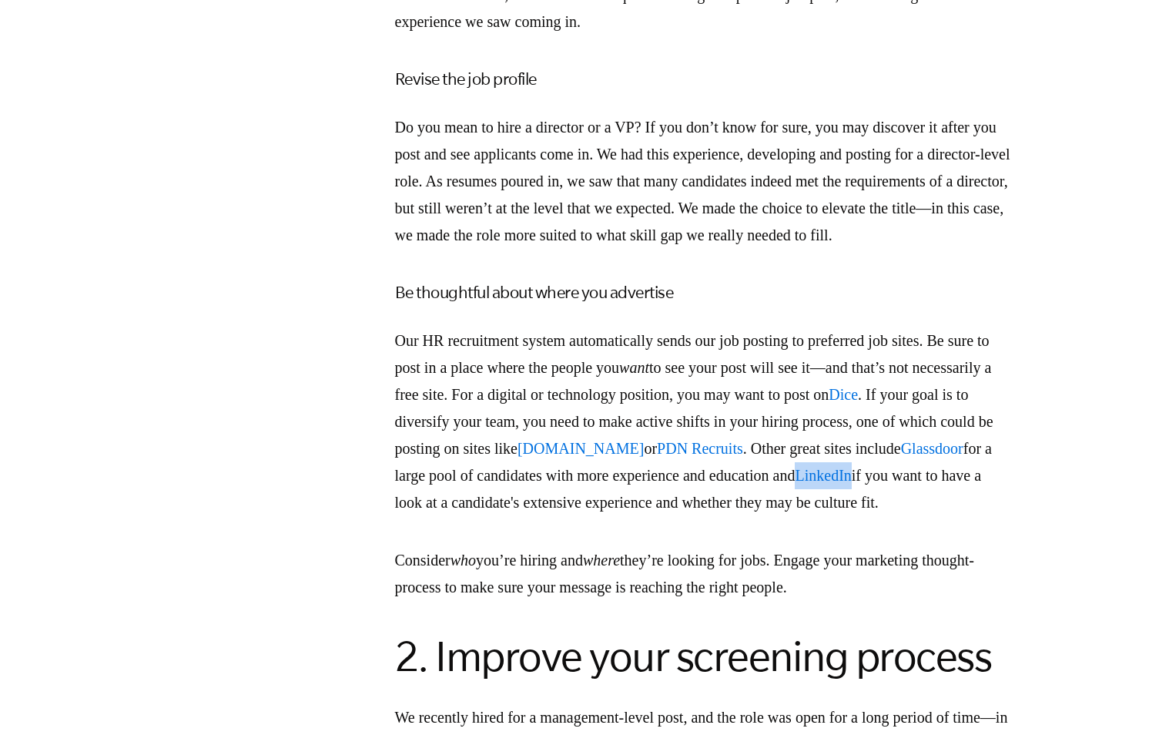
drag, startPoint x: 494, startPoint y: 554, endPoint x: 558, endPoint y: 555, distance: 63.2
click at [558, 516] on p "Our HR recruitment system automatically sends our job posting to preferred job …" at bounding box center [703, 421] width 616 height 189
drag, startPoint x: 558, startPoint y: 555, endPoint x: 547, endPoint y: 560, distance: 11.7
copy link "LinkedIn"
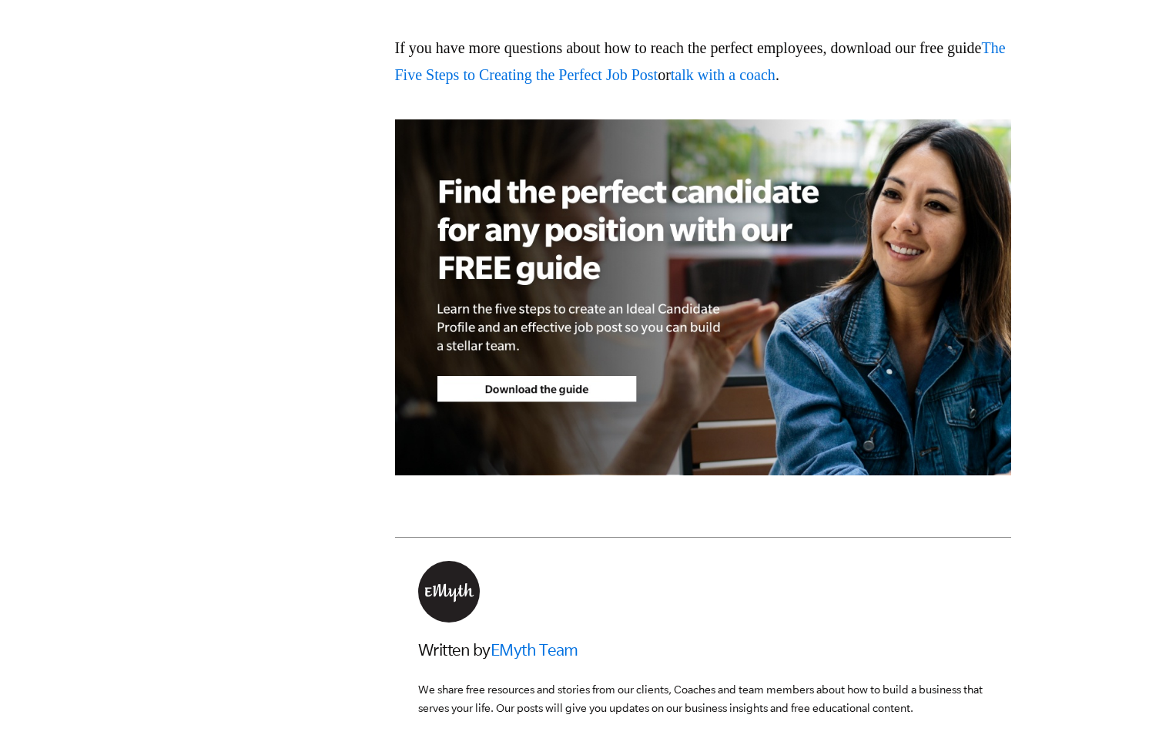
scroll to position [4513, 0]
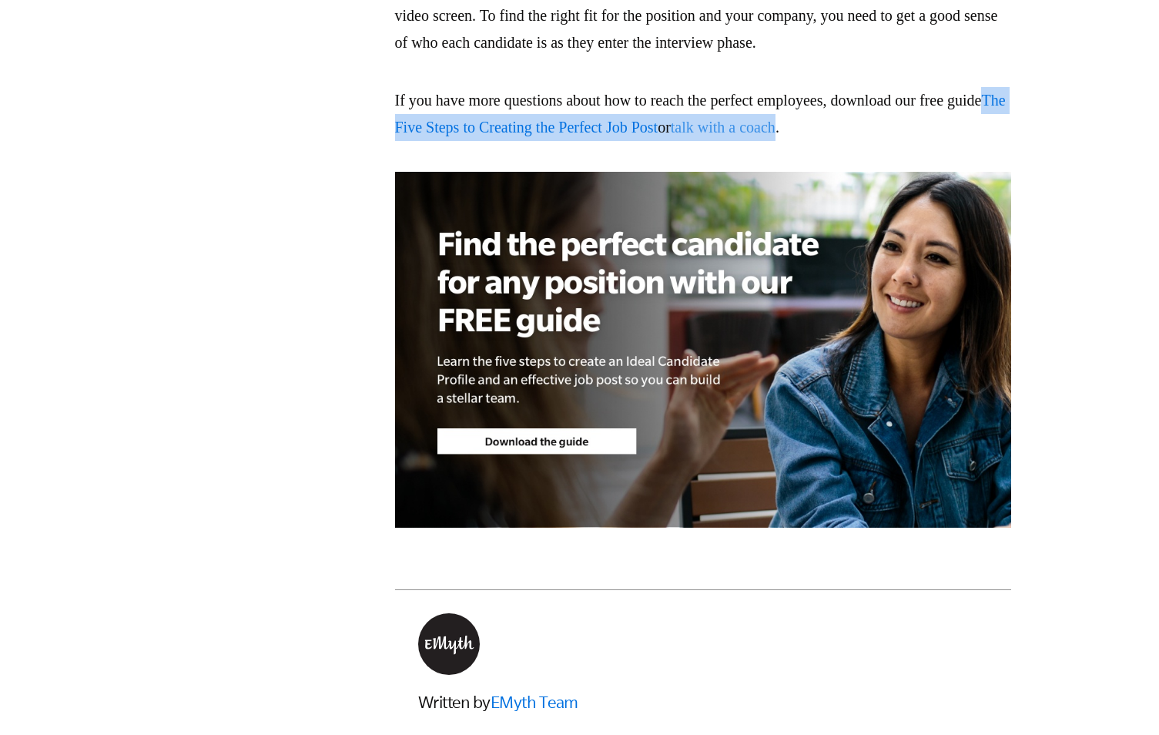
drag, startPoint x: 435, startPoint y: 306, endPoint x: 888, endPoint y: 312, distance: 452.8
click at [888, 141] on p "If you have more questions about how to reach the perfect employees, download o…" at bounding box center [703, 114] width 616 height 54
drag, startPoint x: 888, startPoint y: 312, endPoint x: 825, endPoint y: 317, distance: 63.4
copy p "The Five Steps to Creating the Perfect Job Post or talk with a coach"
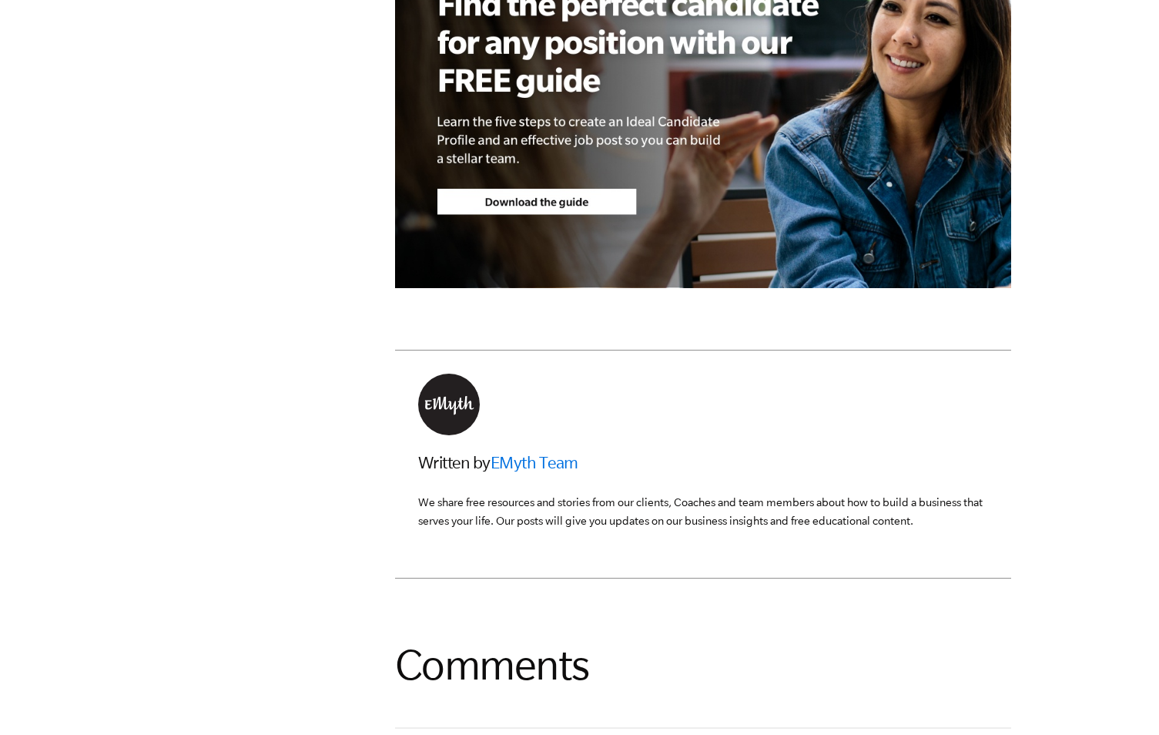
scroll to position [4724, 0]
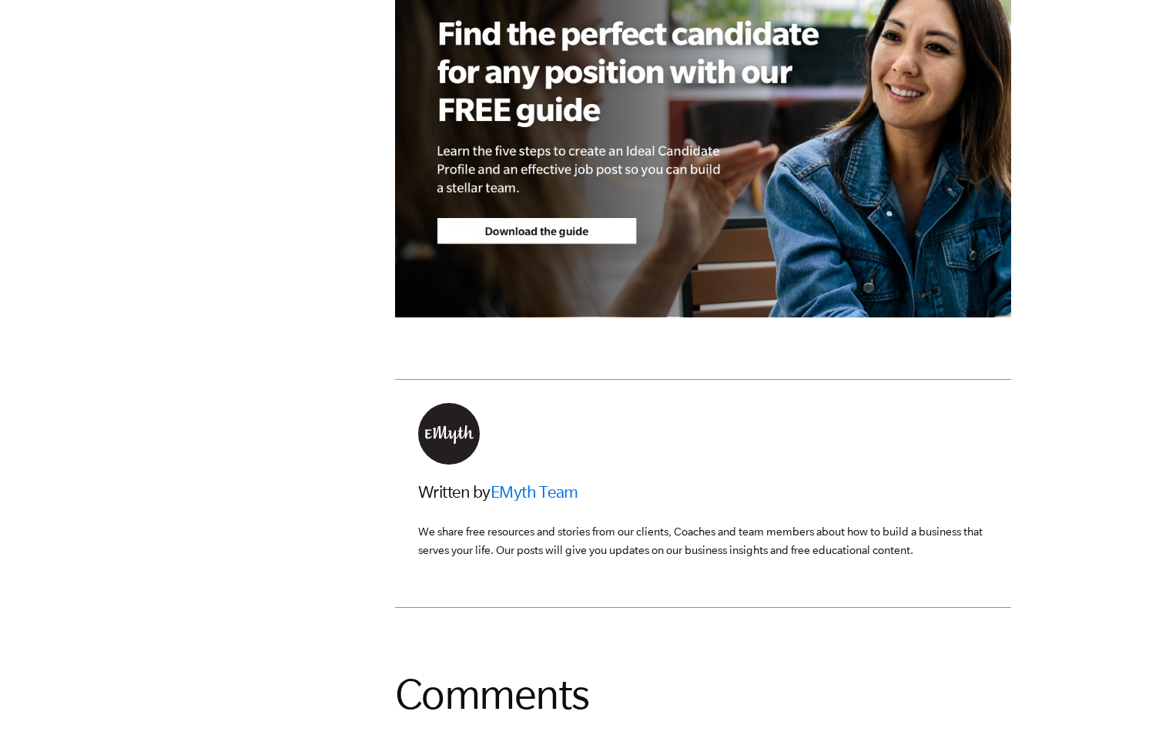
drag, startPoint x: 398, startPoint y: 129, endPoint x: 801, endPoint y: 377, distance: 473.4
drag, startPoint x: 801, startPoint y: 377, endPoint x: 728, endPoint y: 360, distance: 74.3
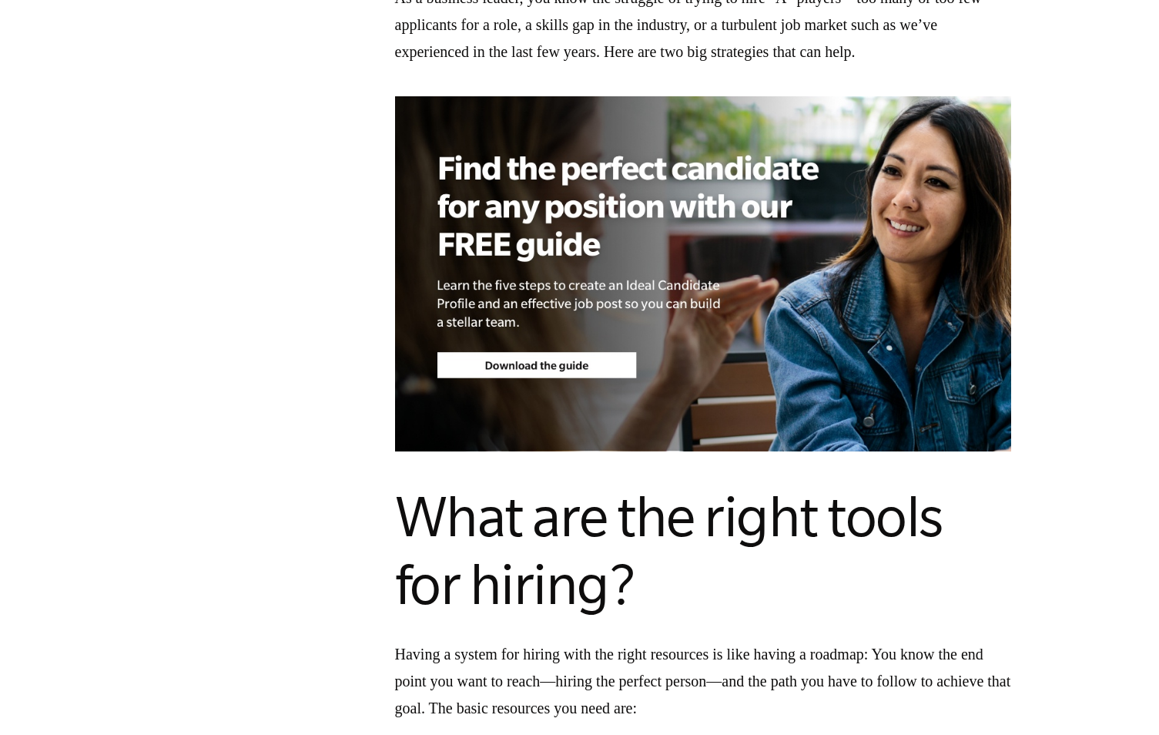
scroll to position [0, 0]
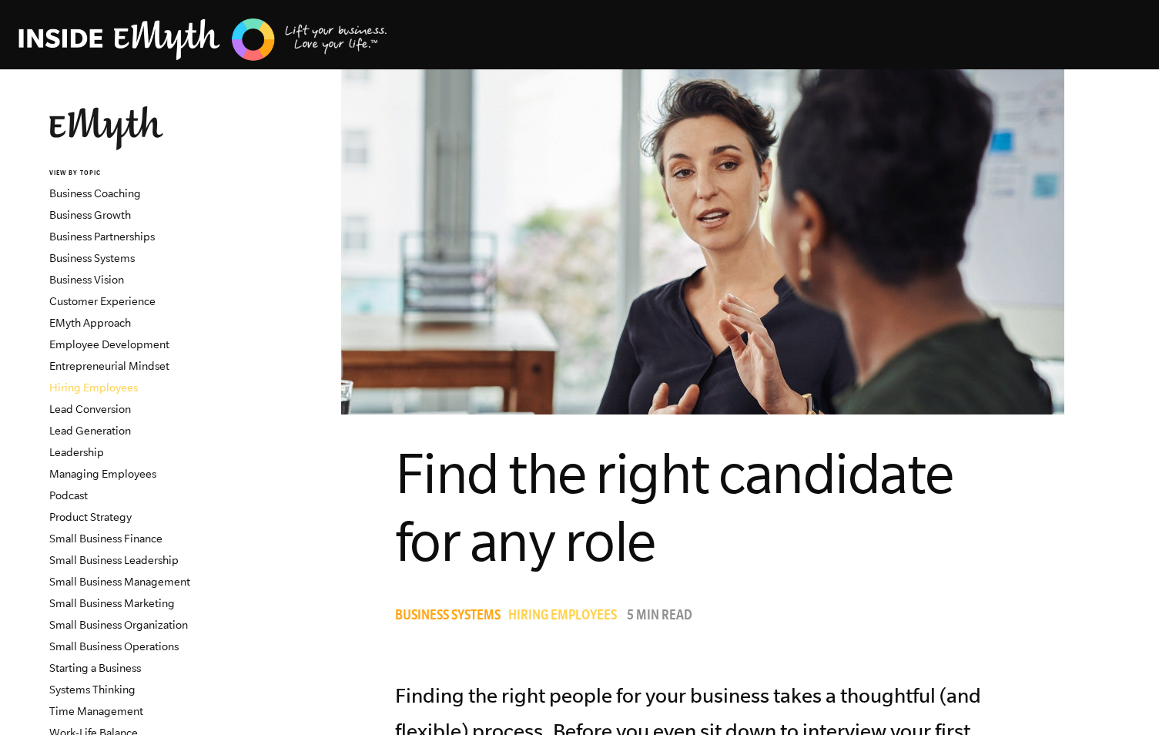
click at [75, 388] on link "Hiring Employees" at bounding box center [93, 387] width 89 height 12
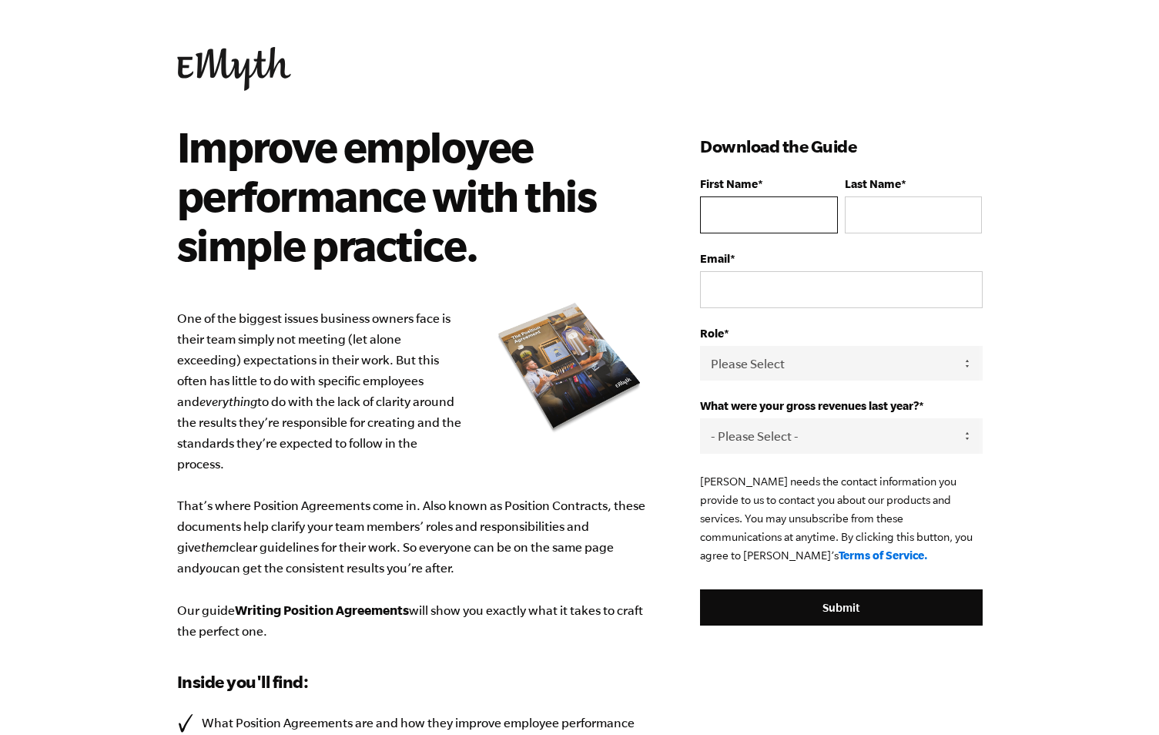
click at [759, 220] on input "First Name *" at bounding box center [768, 214] width 137 height 37
type input "[PERSON_NAME]"
type input "[EMAIL_ADDRESS][DOMAIN_NAME]"
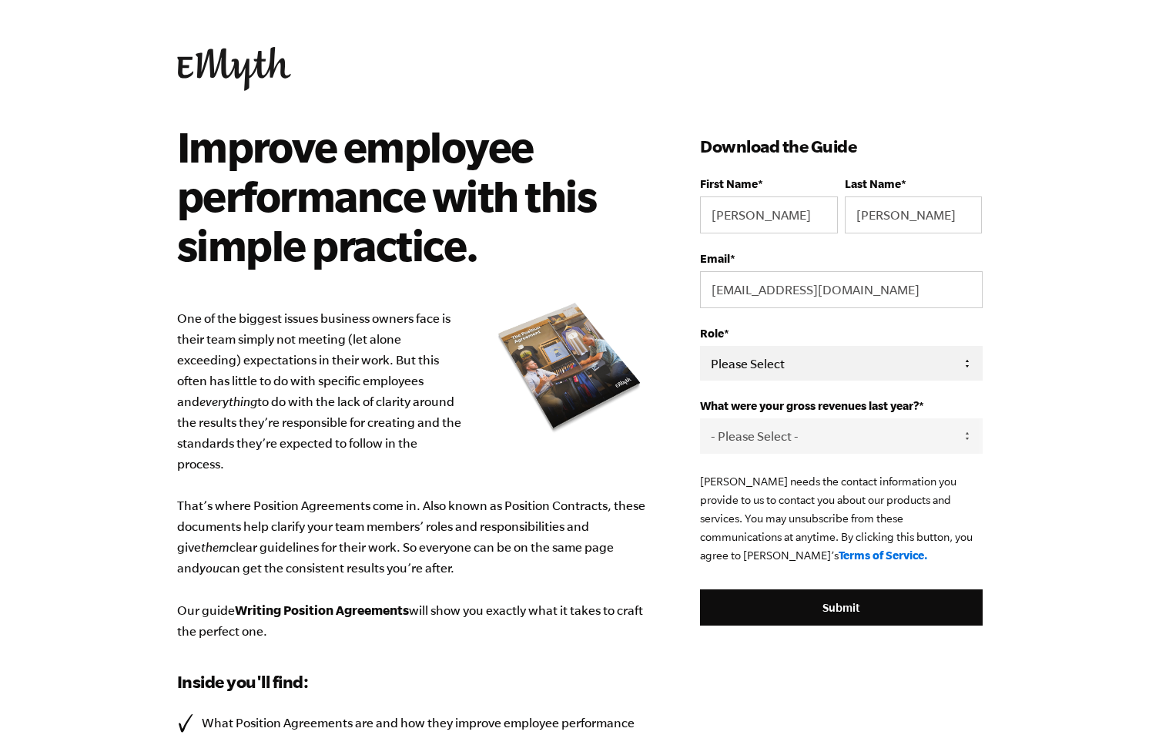
click at [772, 355] on select "Please Select Owner Partner / Co-Owner Executive Employee / Other" at bounding box center [841, 363] width 282 height 35
select select "Owner"
click at [700, 346] on select "Please Select Owner Partner / Co-Owner Executive Employee / Other" at bounding box center [841, 363] width 282 height 35
click at [768, 434] on select "- Please Select - 0-75K 76-150K 151-275K 276-500K 501-750K 751-1M 1-2.5M 2.5-5M…" at bounding box center [841, 435] width 282 height 35
select select "151-275K"
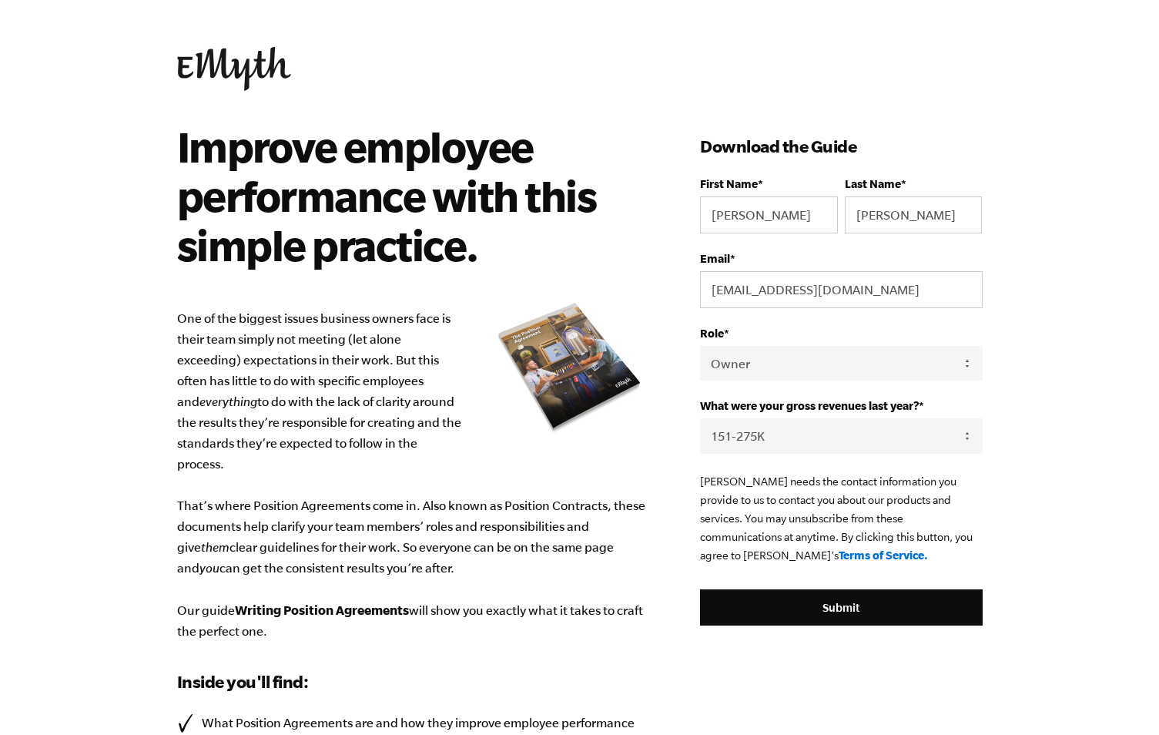
click at [700, 418] on select "- Please Select - 0-75K 76-150K 151-275K 276-500K 501-750K 751-1M 1-2.5M 2.5-5M…" at bounding box center [841, 435] width 282 height 35
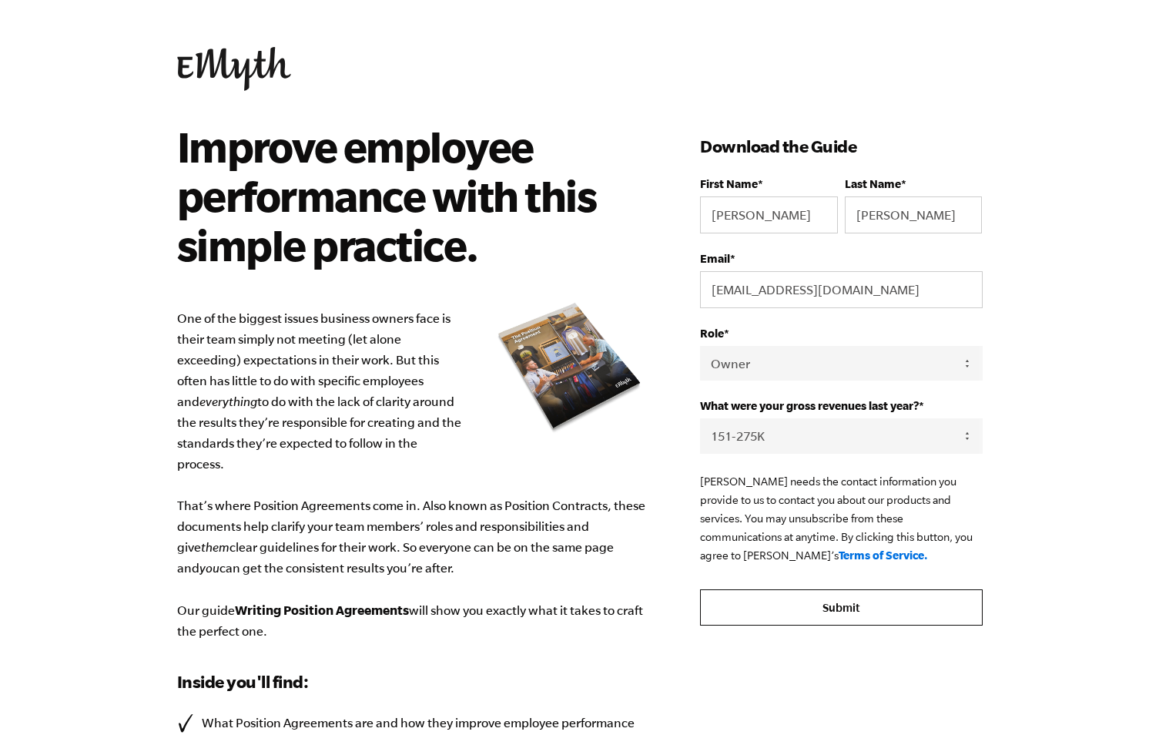
click at [833, 608] on input "Submit" at bounding box center [841, 607] width 282 height 37
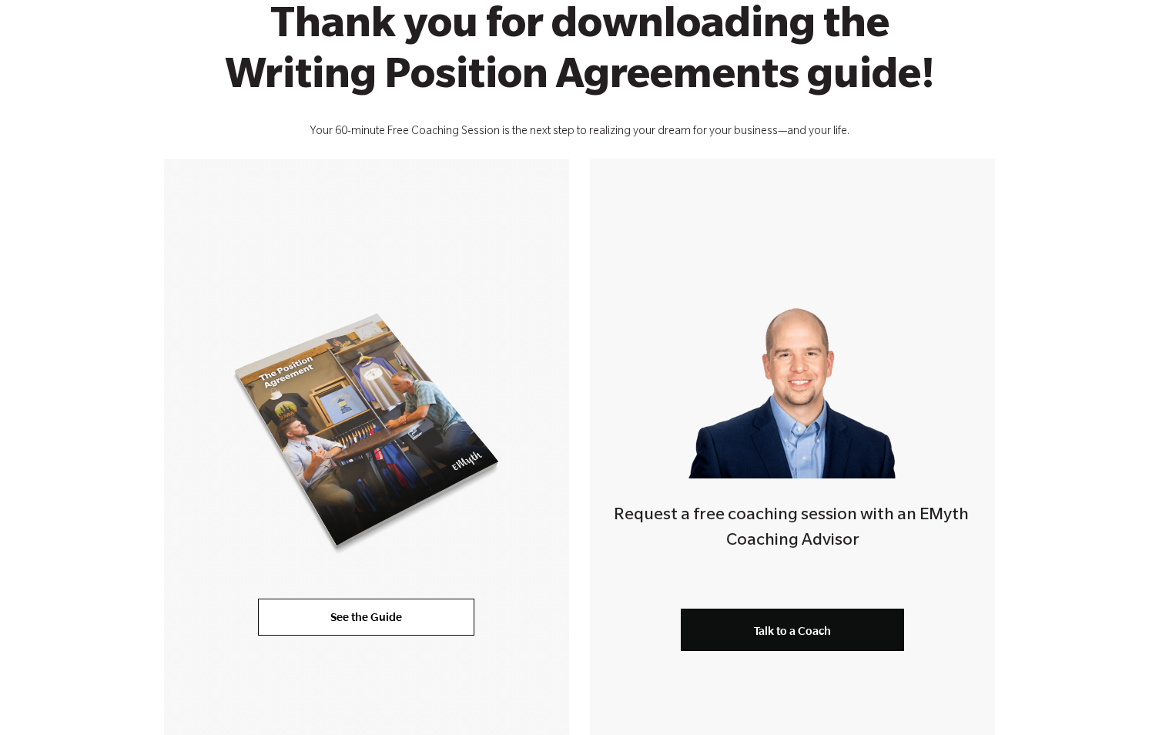
scroll to position [152, 0]
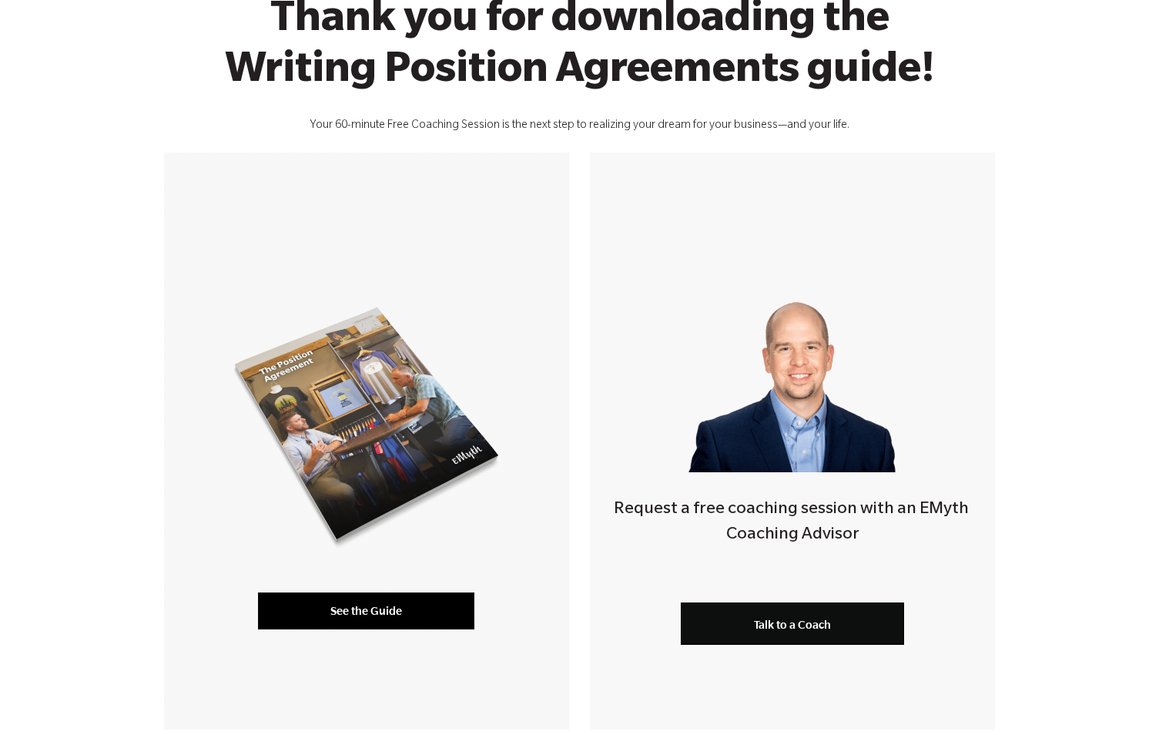
click at [386, 611] on link "See the Guide" at bounding box center [366, 610] width 216 height 37
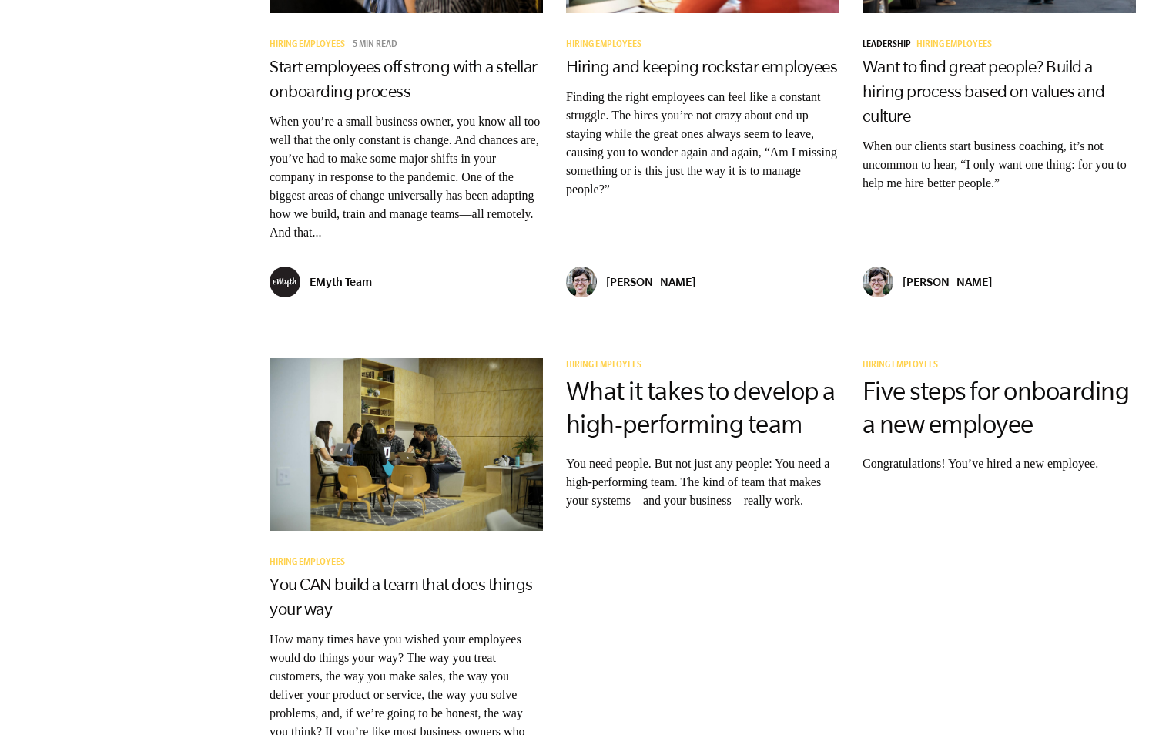
scroll to position [2162, 0]
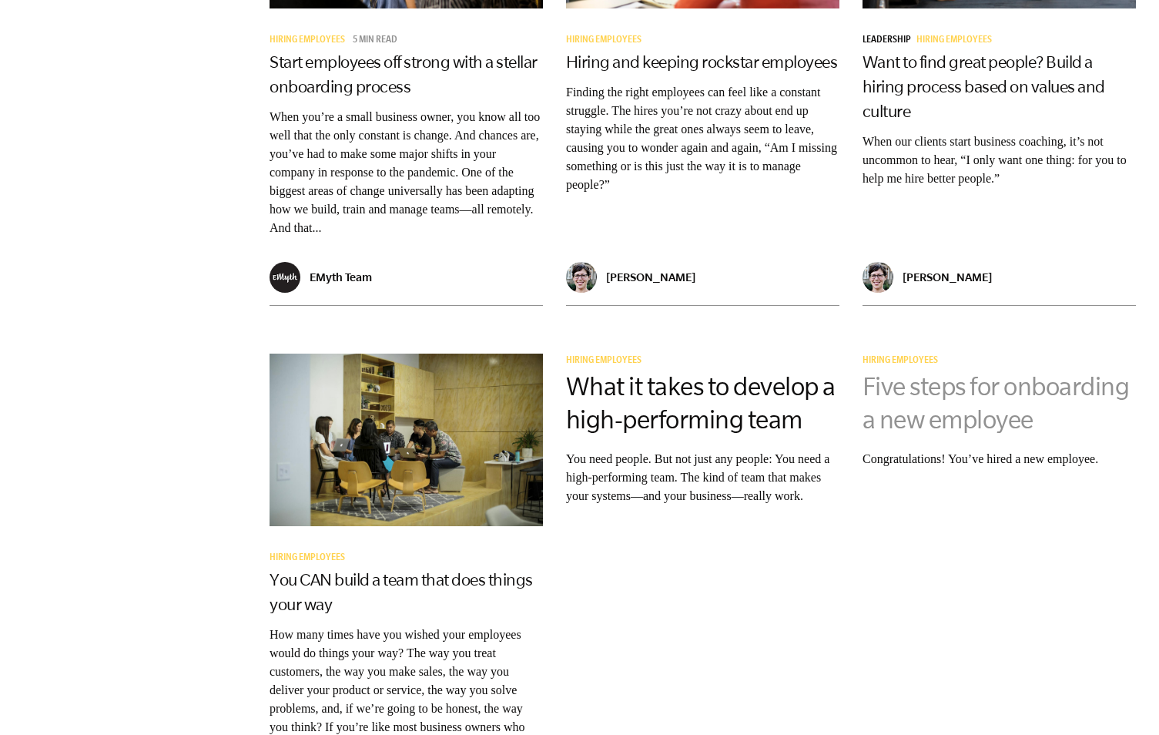
click at [997, 434] on link "Five steps for onboarding a new employee" at bounding box center [995, 403] width 267 height 62
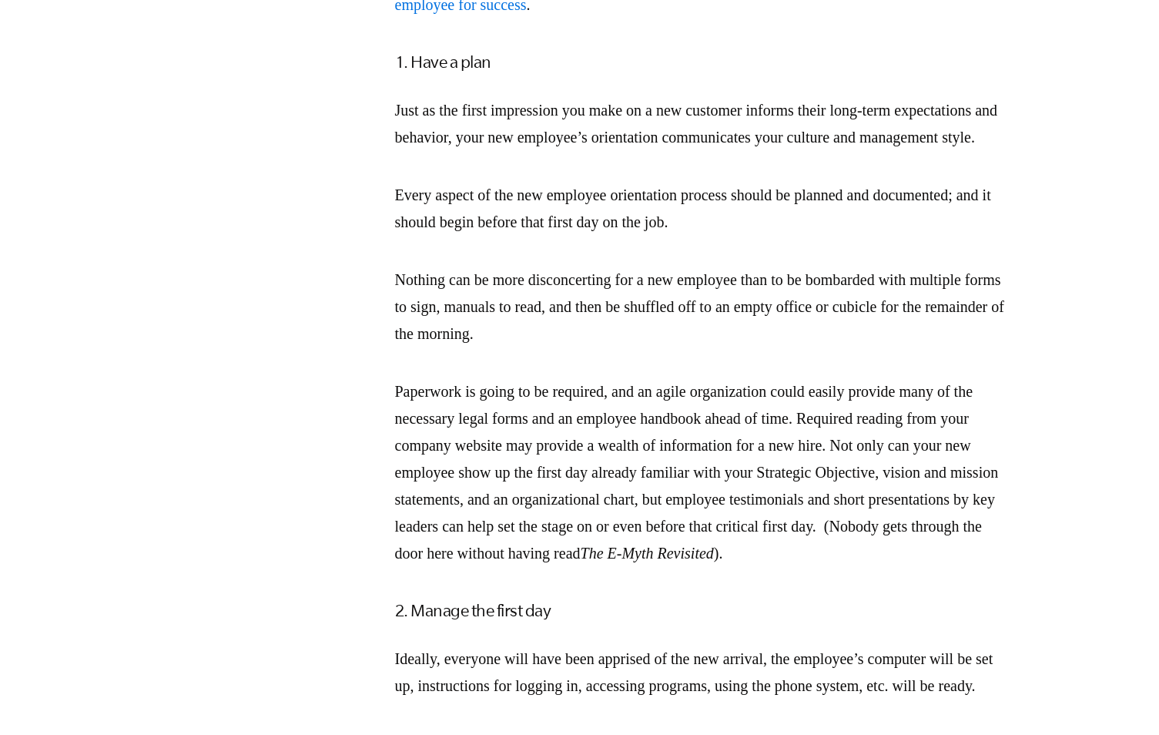
scroll to position [95, 0]
